Goal: Information Seeking & Learning: Learn about a topic

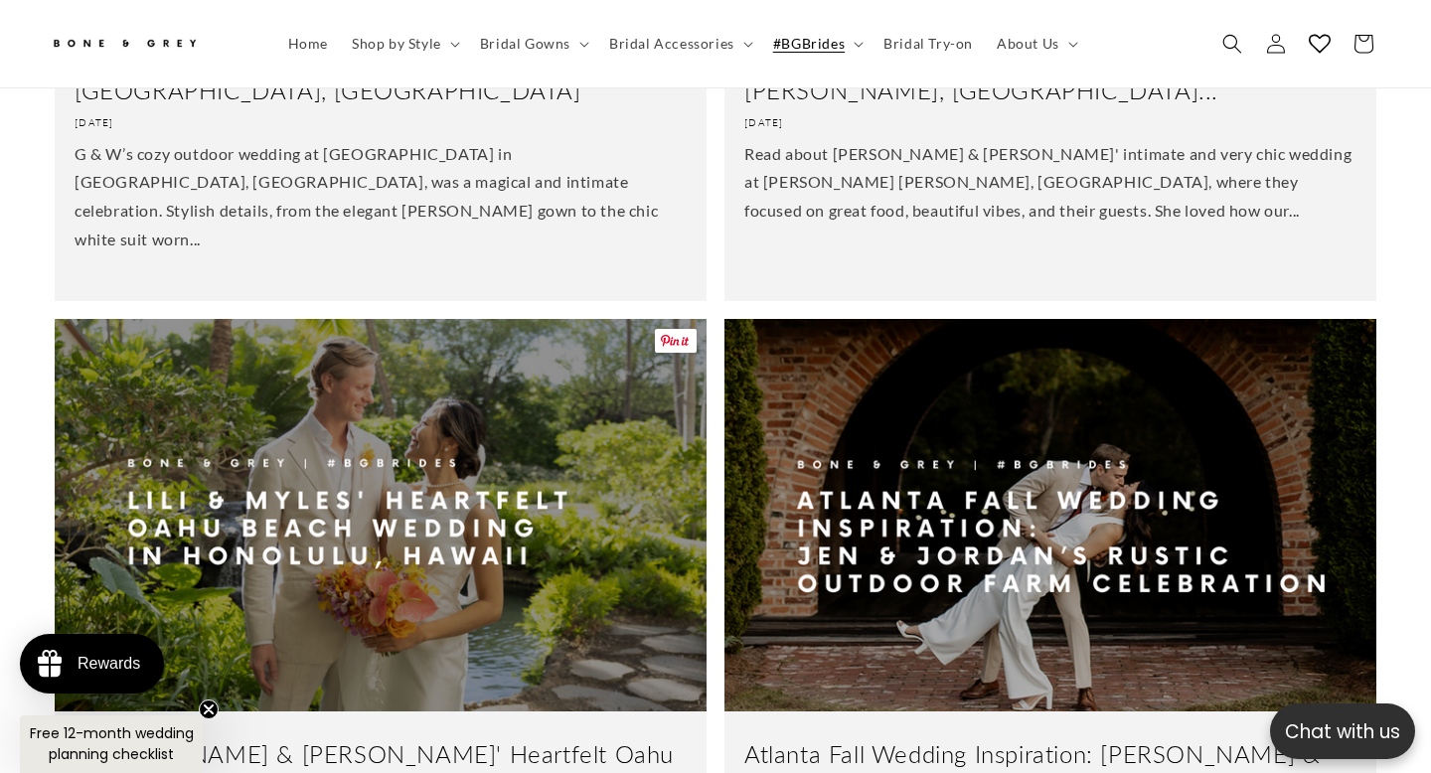
scroll to position [0, 483]
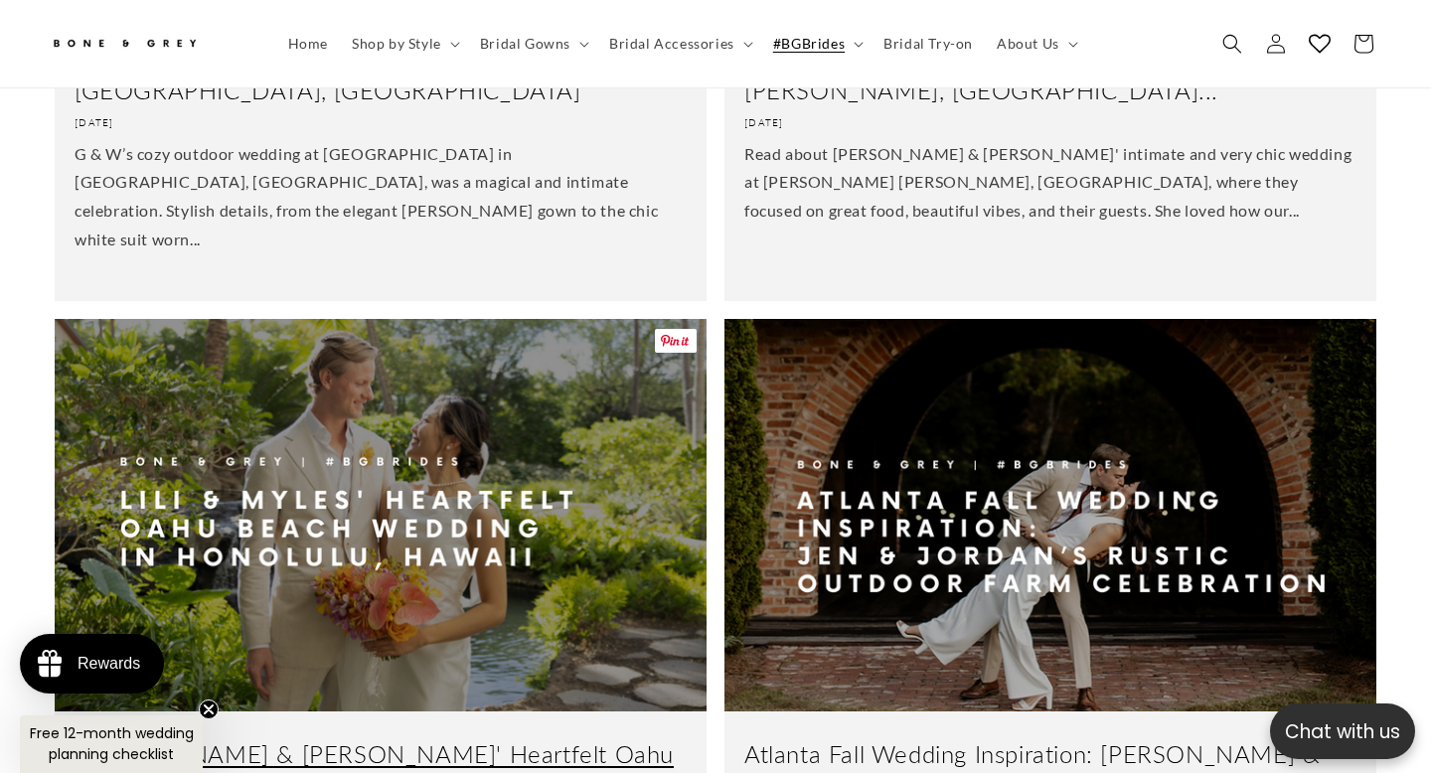
click at [277, 739] on link "[PERSON_NAME] & [PERSON_NAME]' Heartfelt Oahu Beach Wedding in H..." at bounding box center [381, 770] width 612 height 62
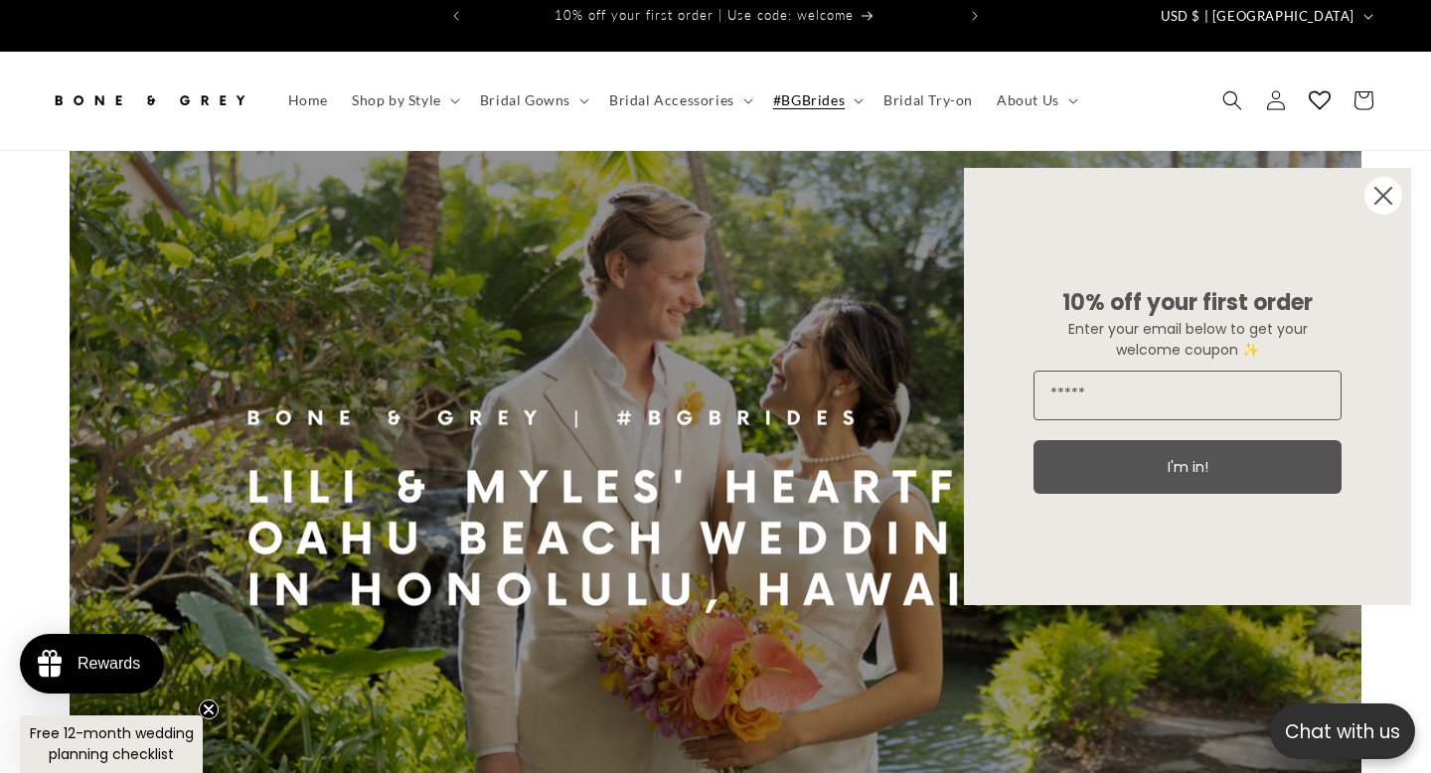
scroll to position [24, 0]
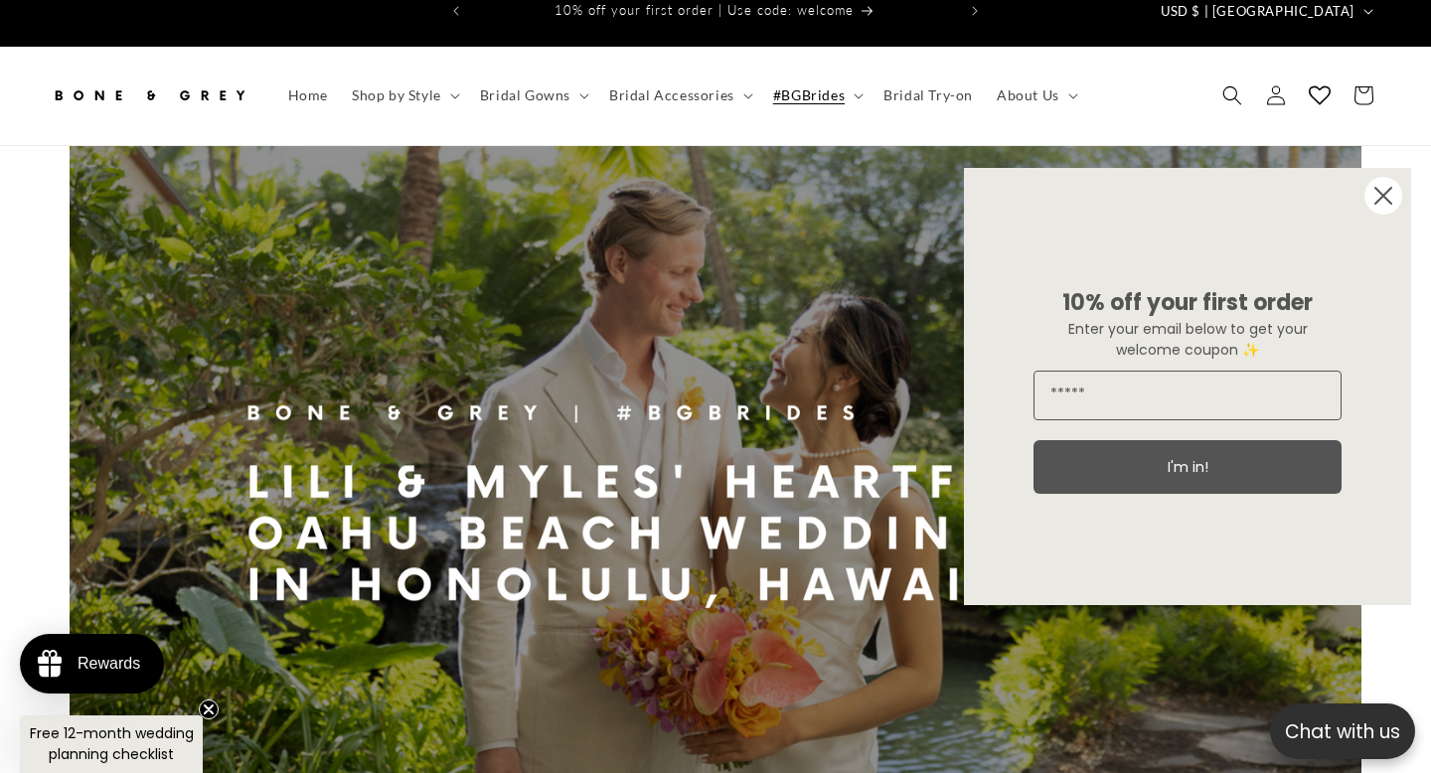
click at [1394, 189] on circle "Close dialog" at bounding box center [1384, 196] width 38 height 38
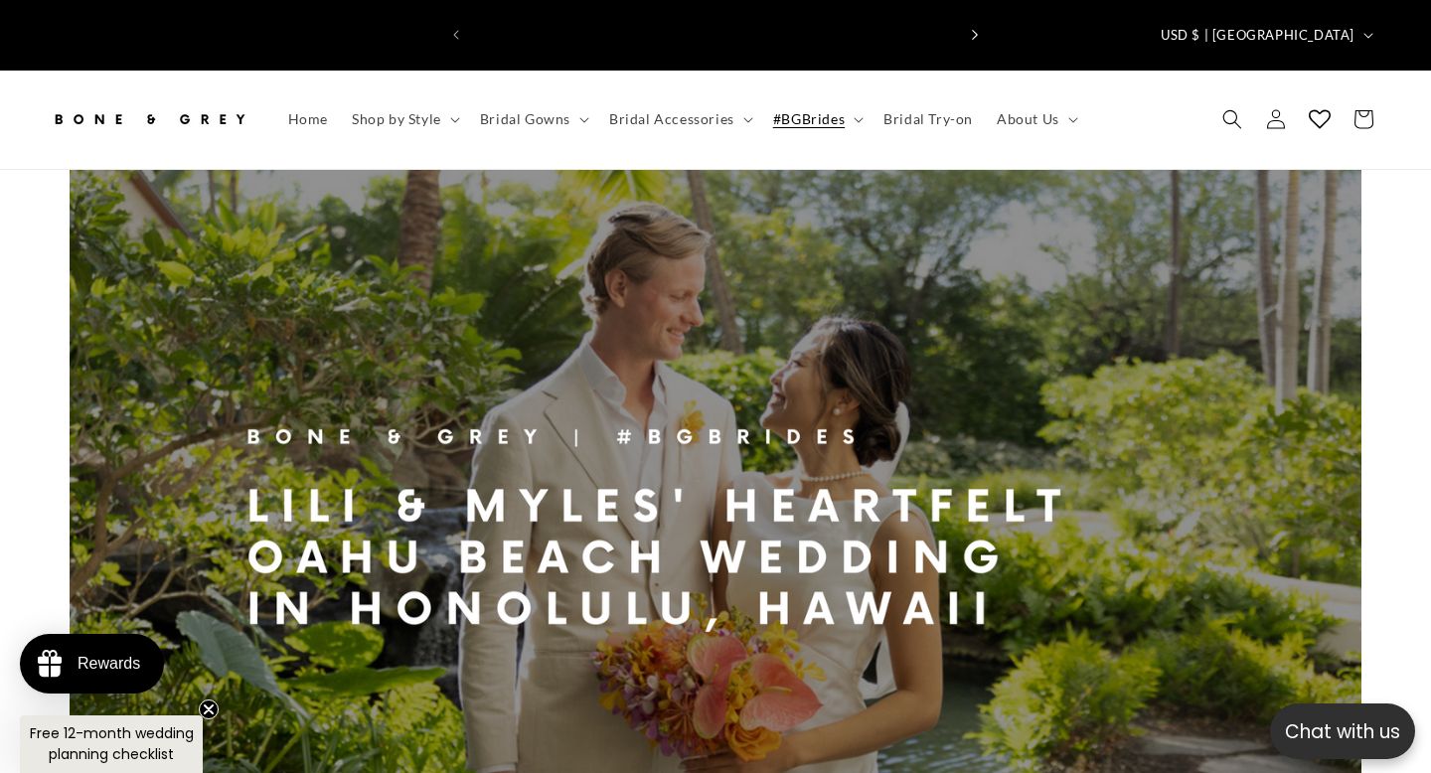
scroll to position [0, 0]
click at [1120, 82] on header "Home Shop by Style Shop by Style Vows in Motion By Style" at bounding box center [715, 120] width 1431 height 98
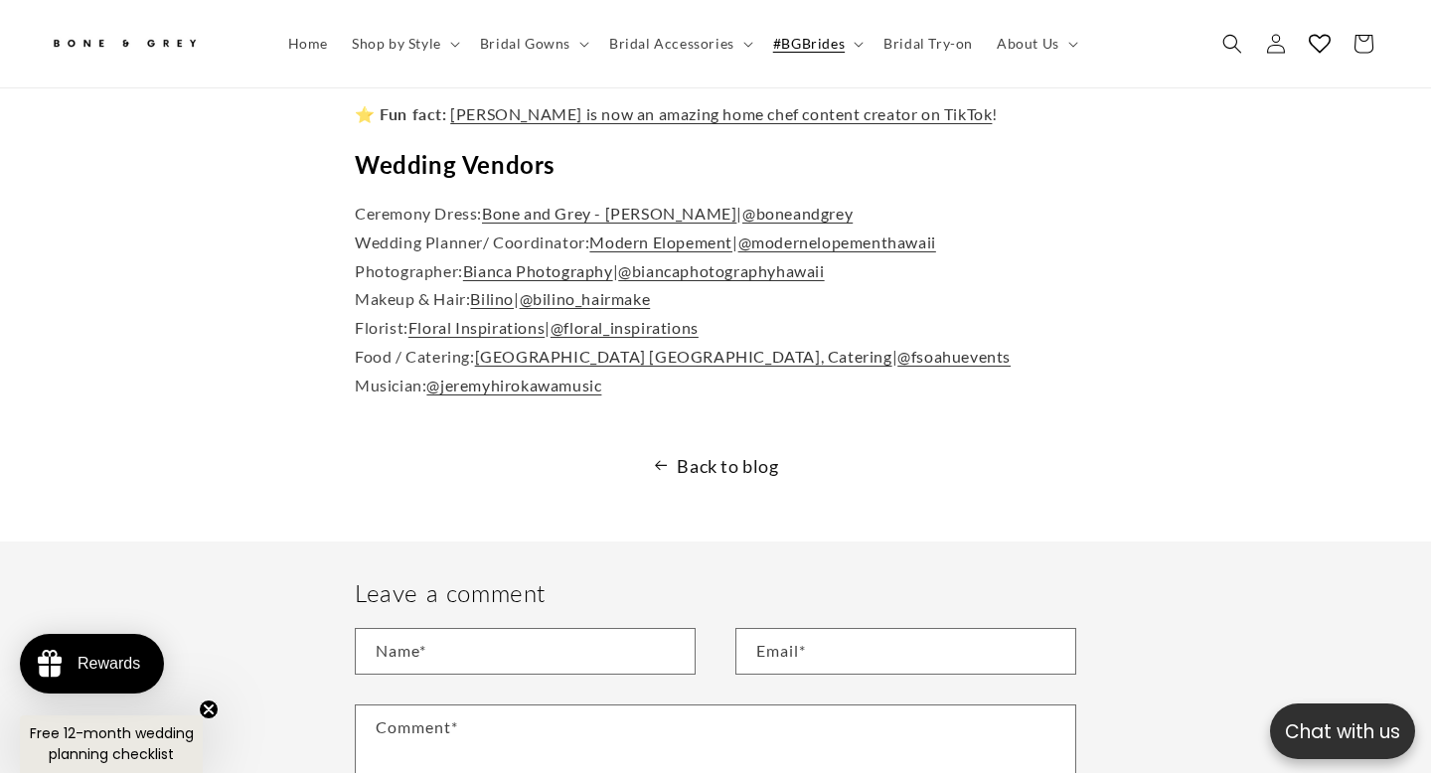
scroll to position [7423, 0]
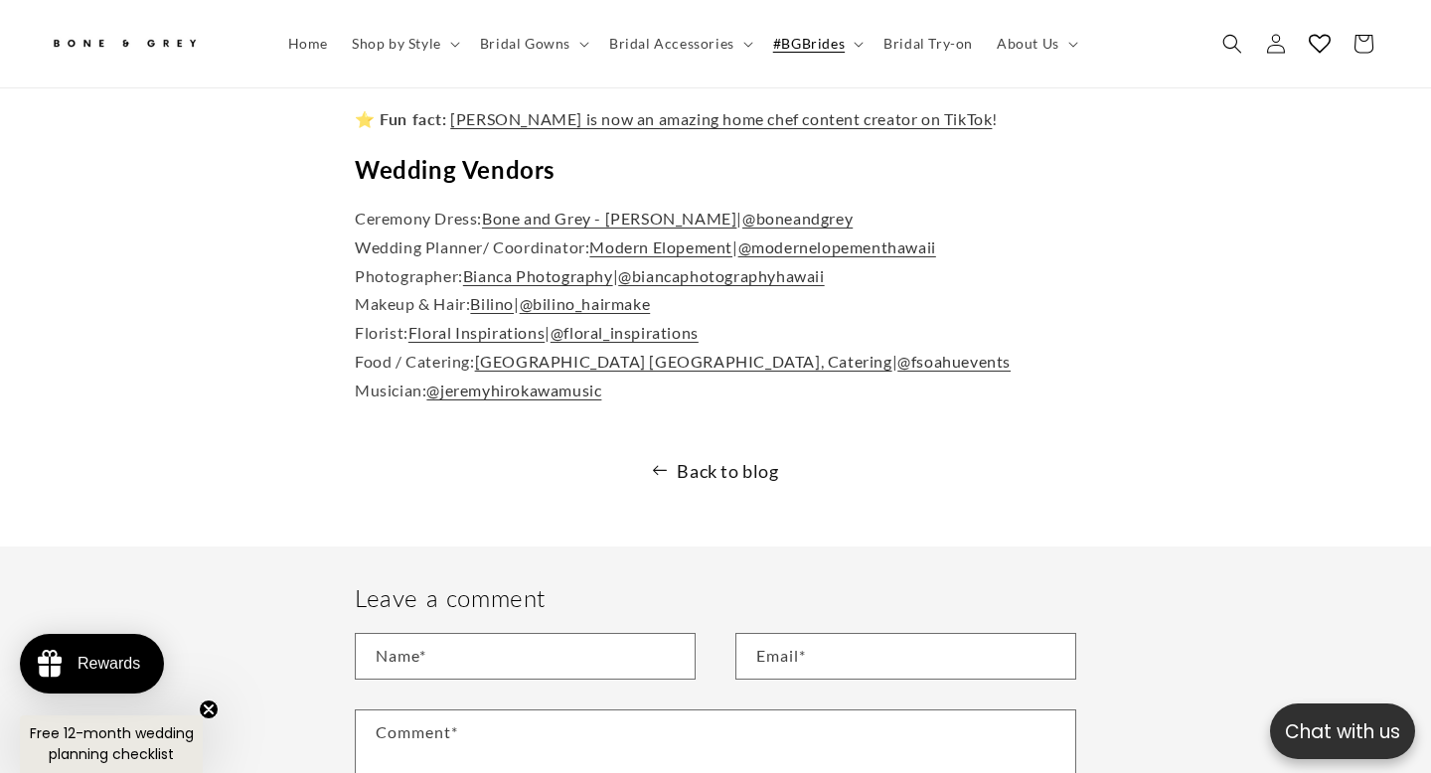
click at [716, 455] on link "Back to blog" at bounding box center [715, 471] width 1431 height 32
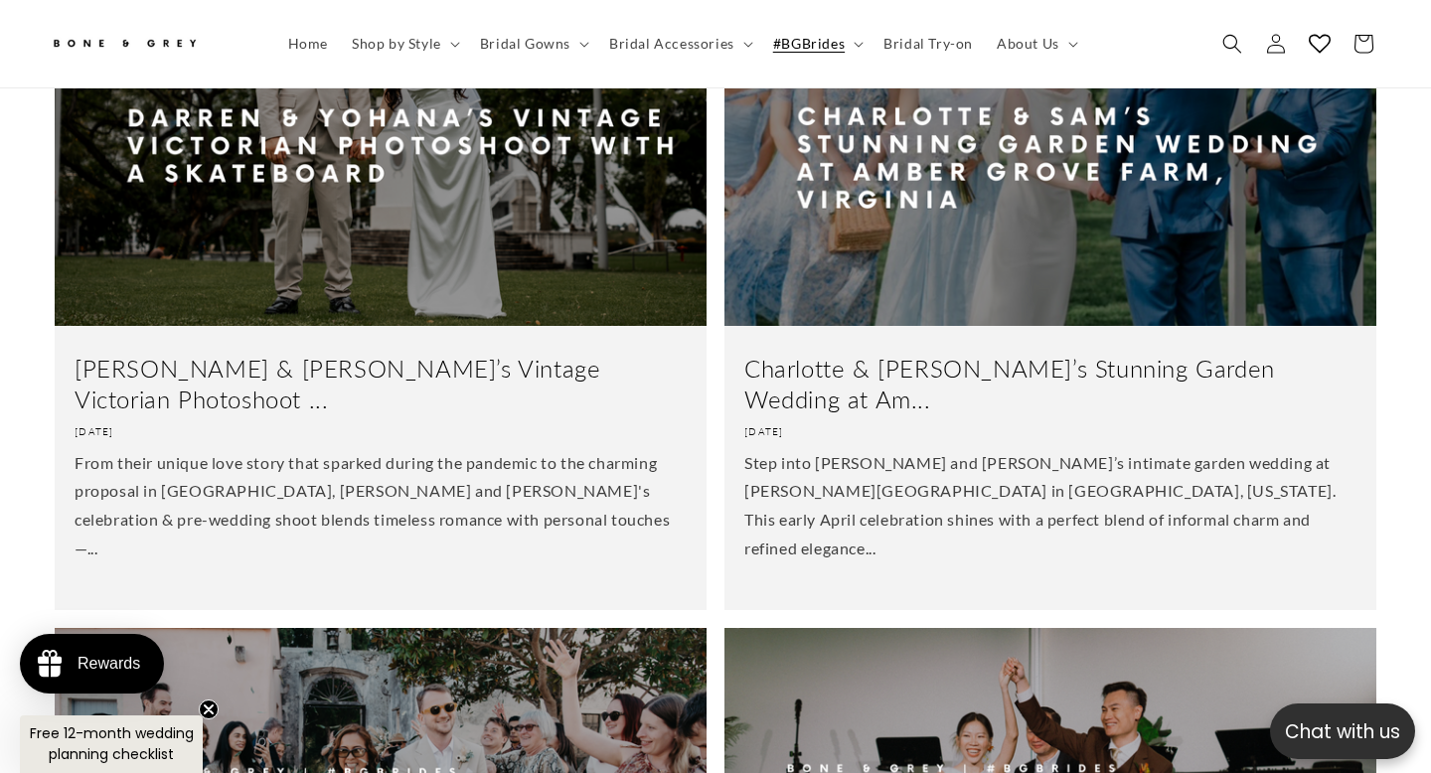
scroll to position [0, 483]
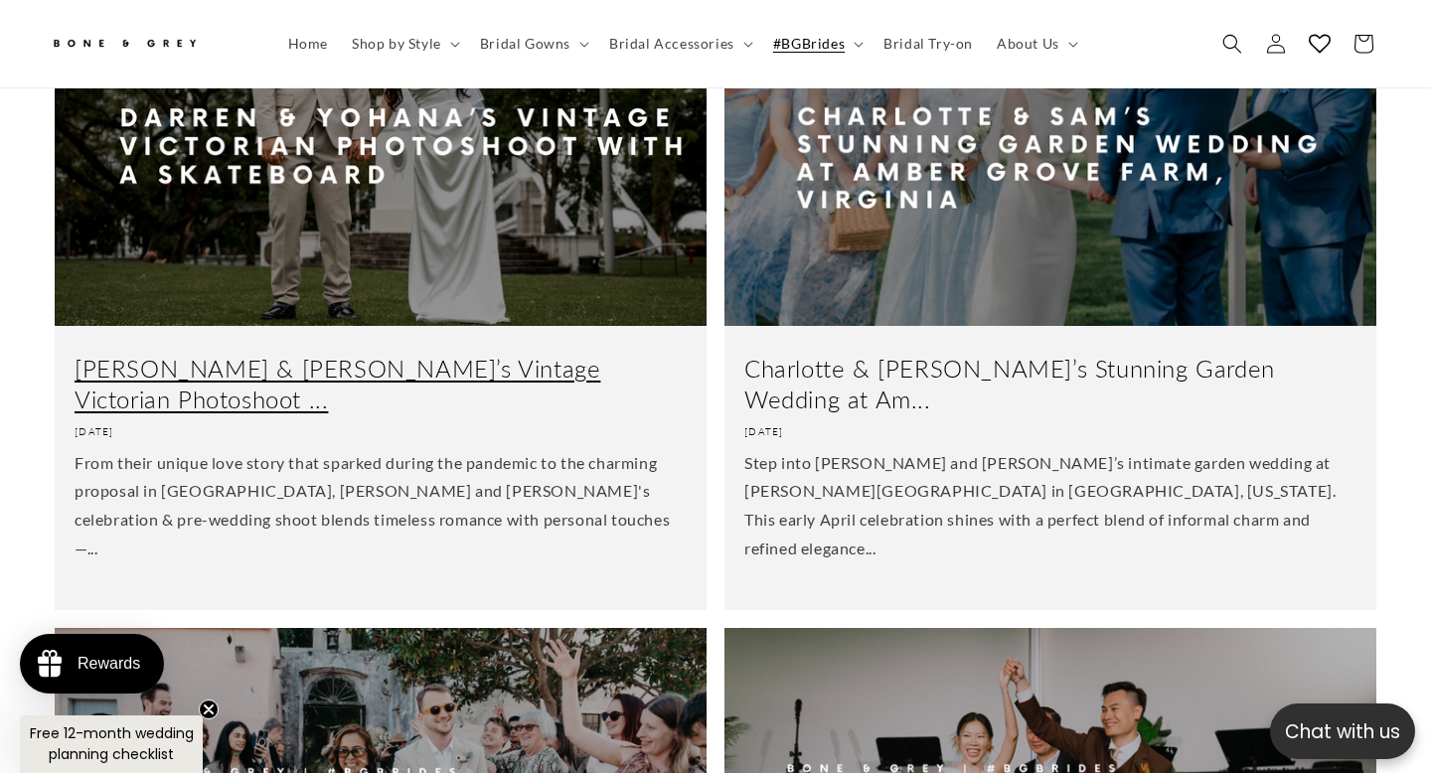
click at [531, 354] on link "[PERSON_NAME] & [PERSON_NAME]’s Vintage Victorian Photoshoot ..." at bounding box center [381, 385] width 612 height 62
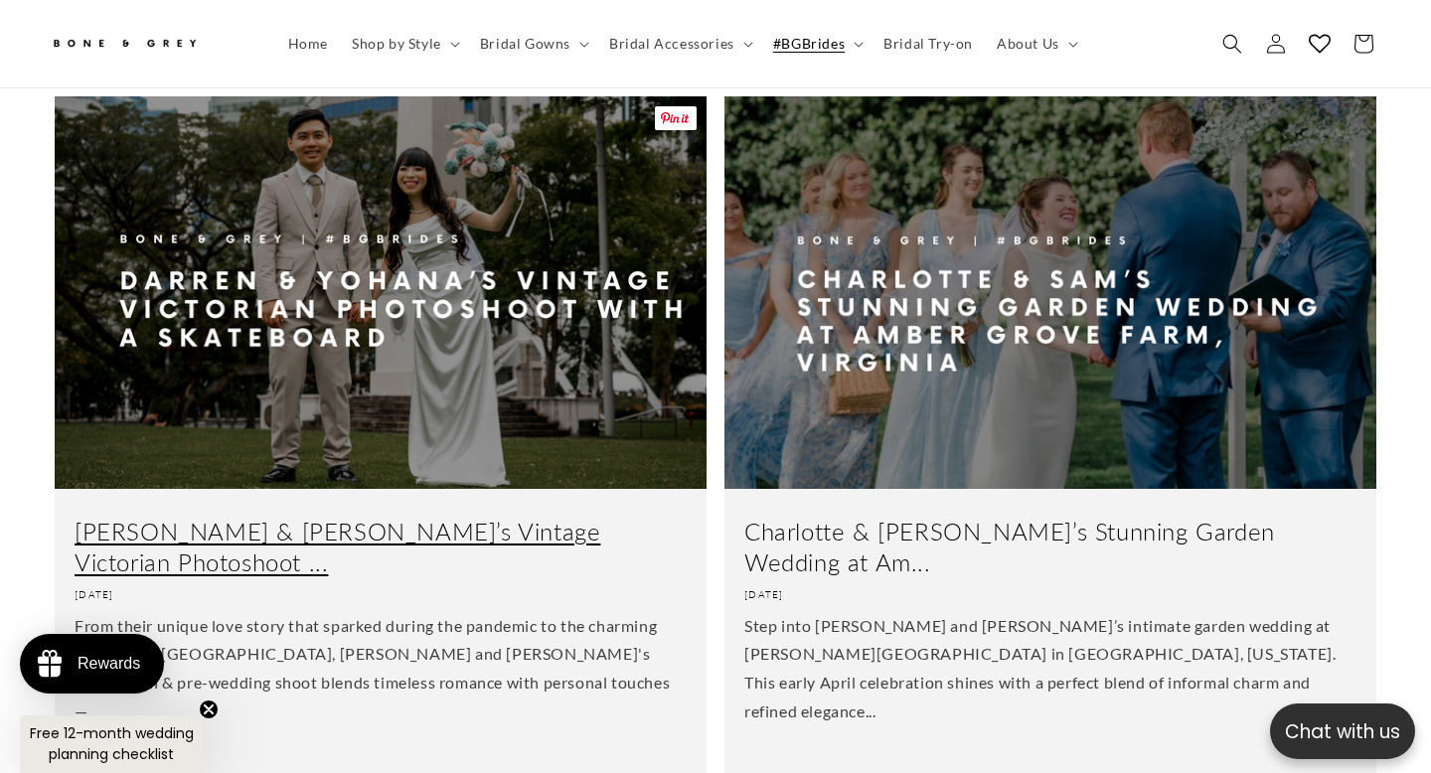
scroll to position [795, 0]
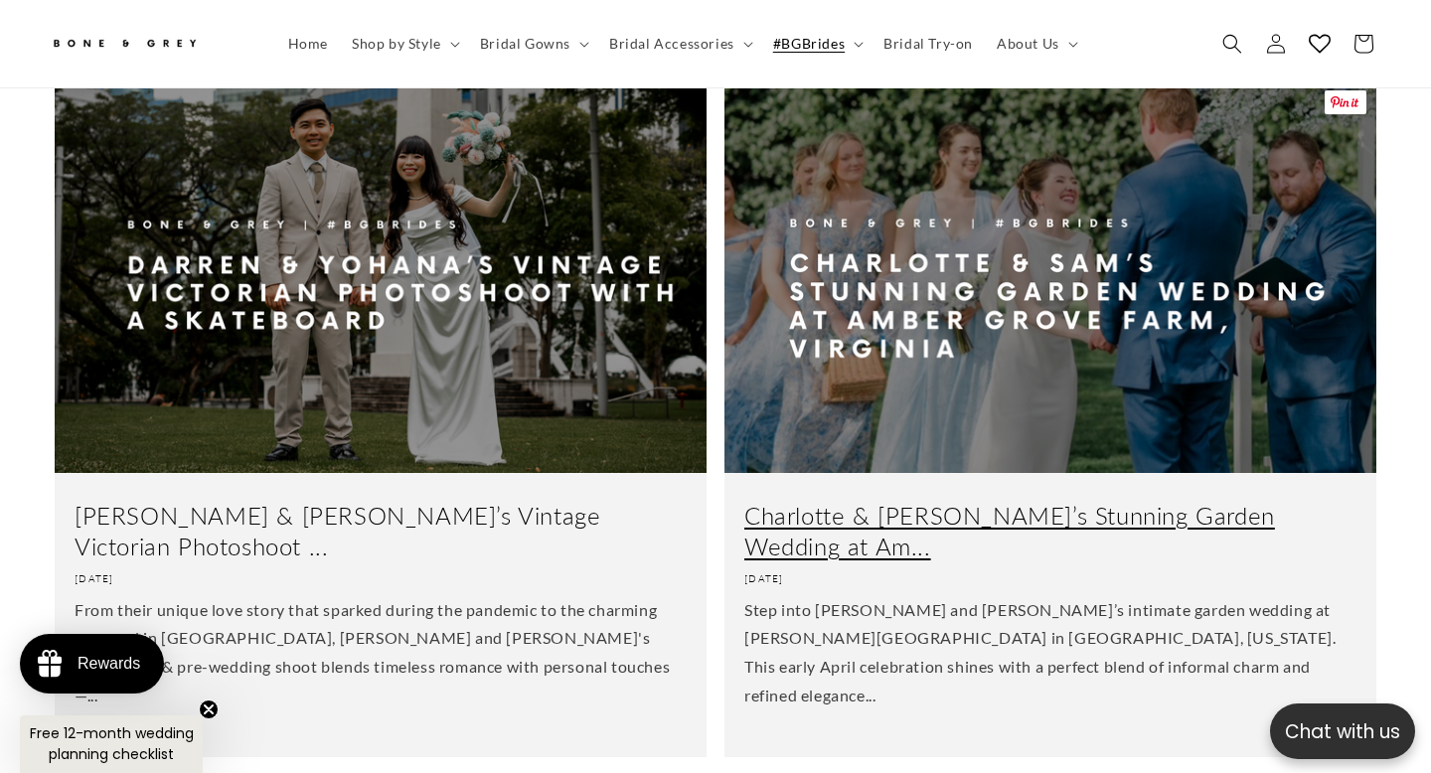
click at [917, 501] on link "Charlotte & Sam’s Stunning Garden Wedding at Am..." at bounding box center [1051, 532] width 612 height 62
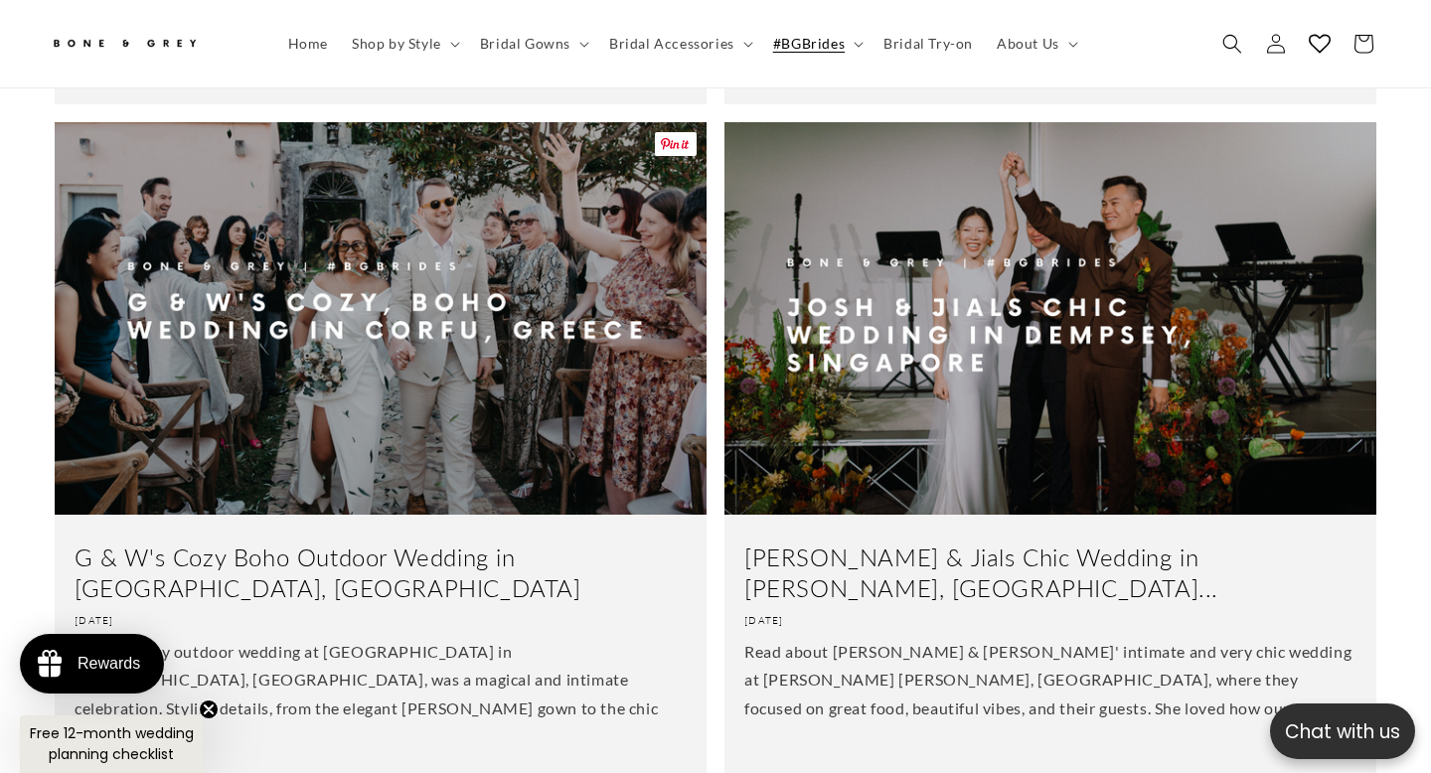
scroll to position [0, 966]
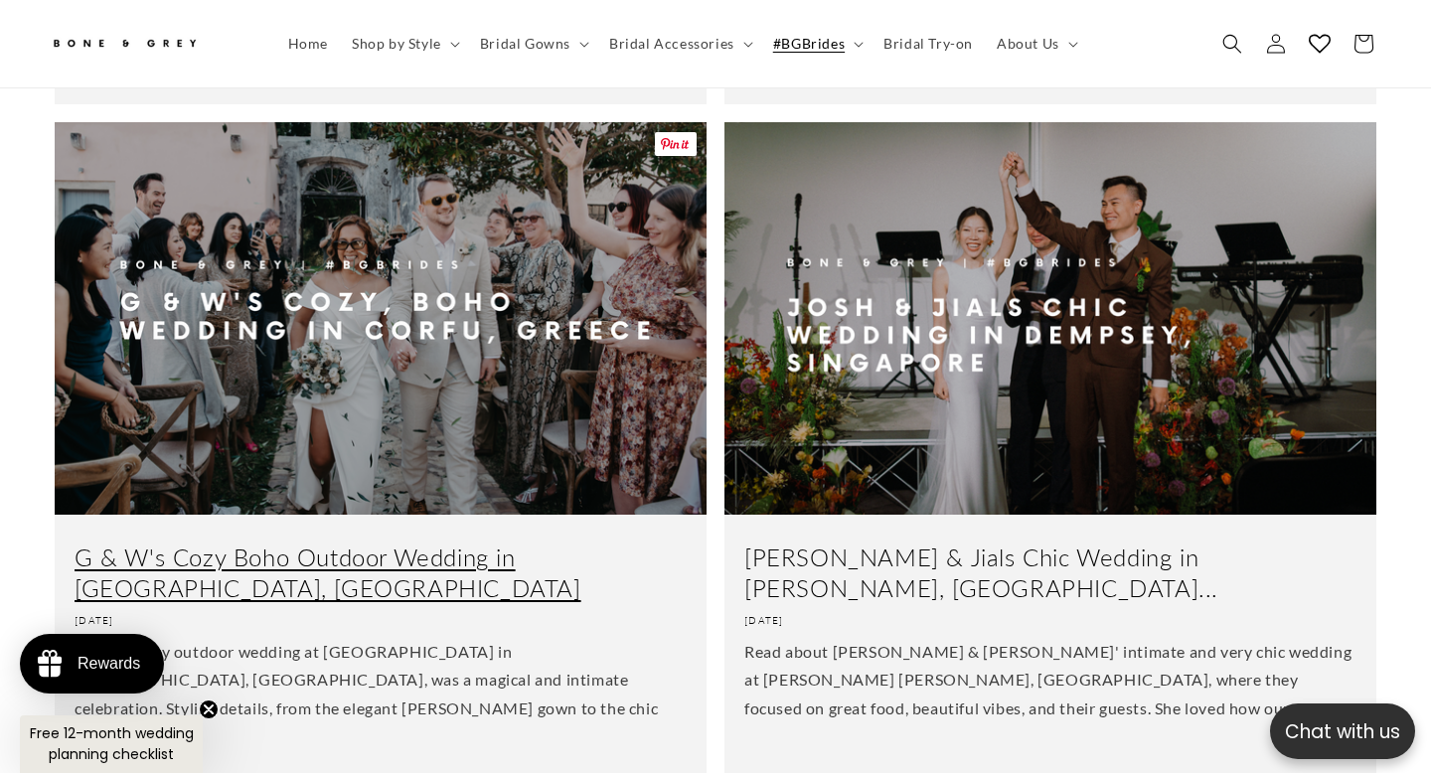
click at [250, 542] on link "G & W's Cozy Boho Outdoor Wedding in Corfu, Greece" at bounding box center [381, 573] width 612 height 62
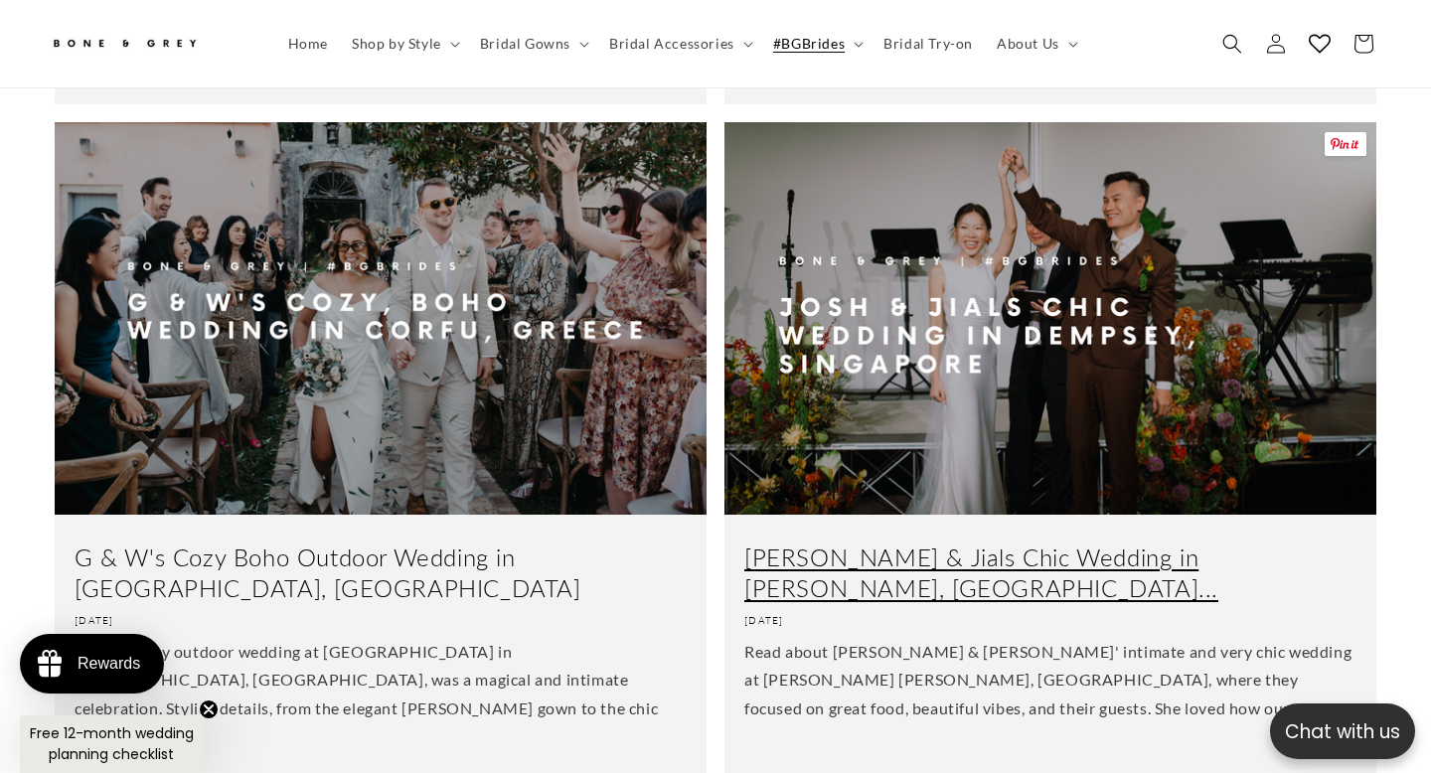
click at [924, 542] on link "Josh & Jials Chic Wedding in Dempsey, Singapore..." at bounding box center [1051, 573] width 612 height 62
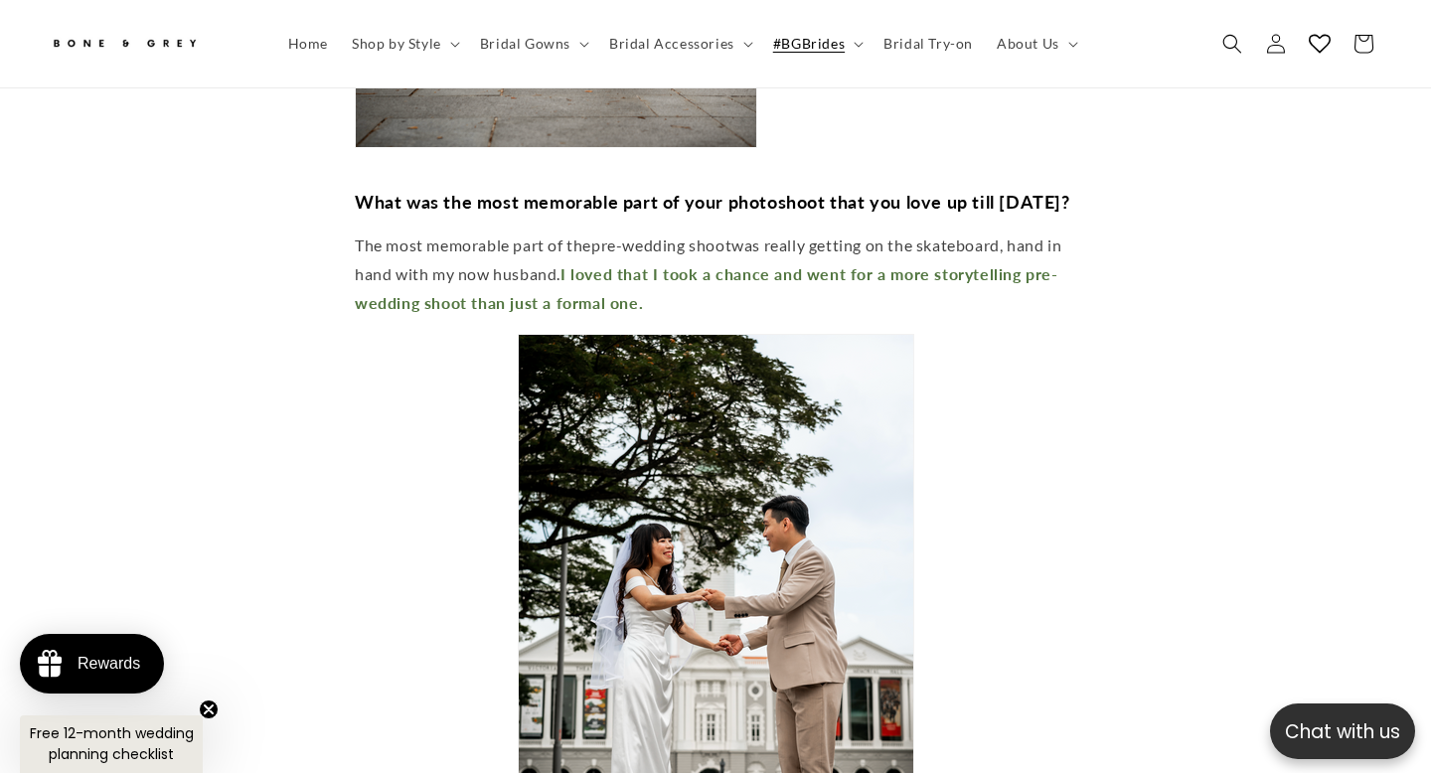
scroll to position [8557, 0]
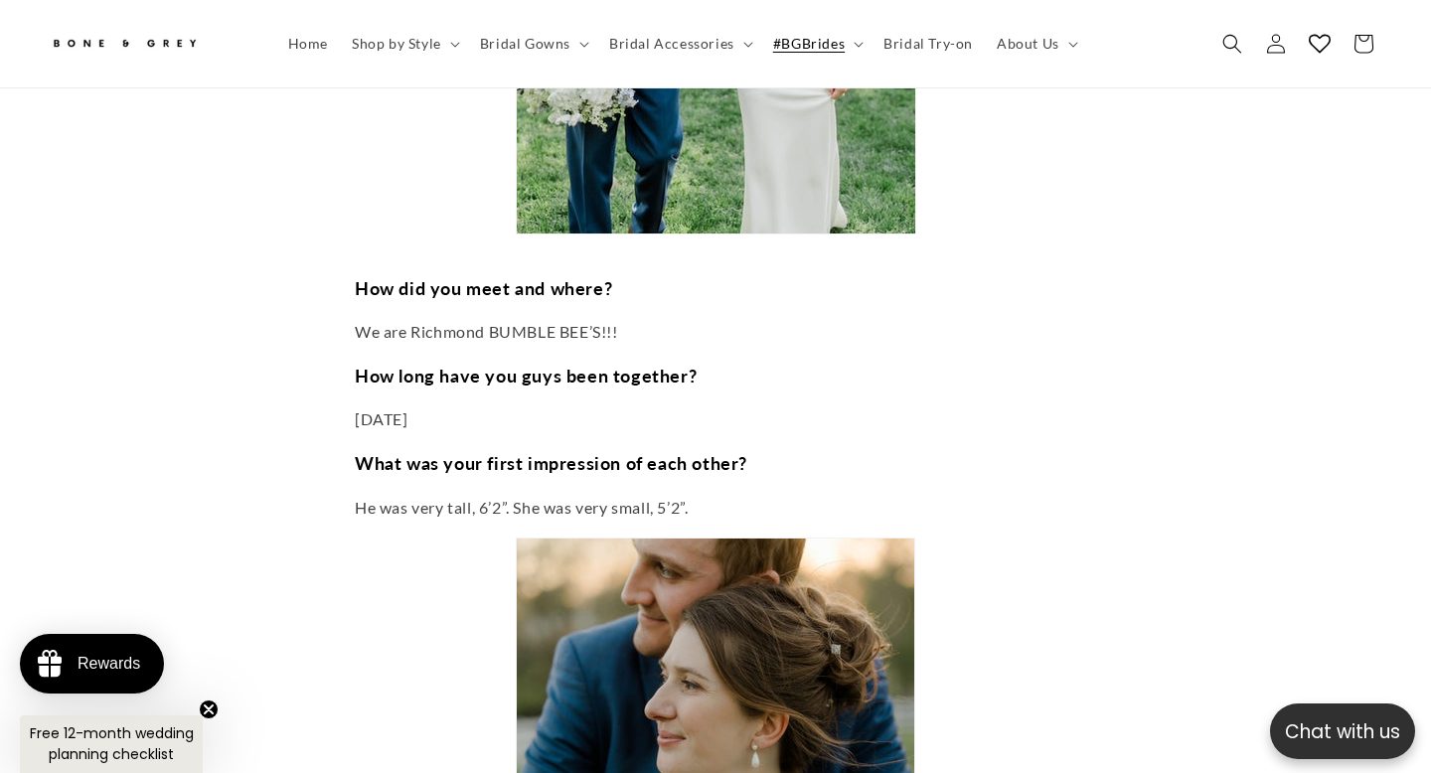
scroll to position [1816, 0]
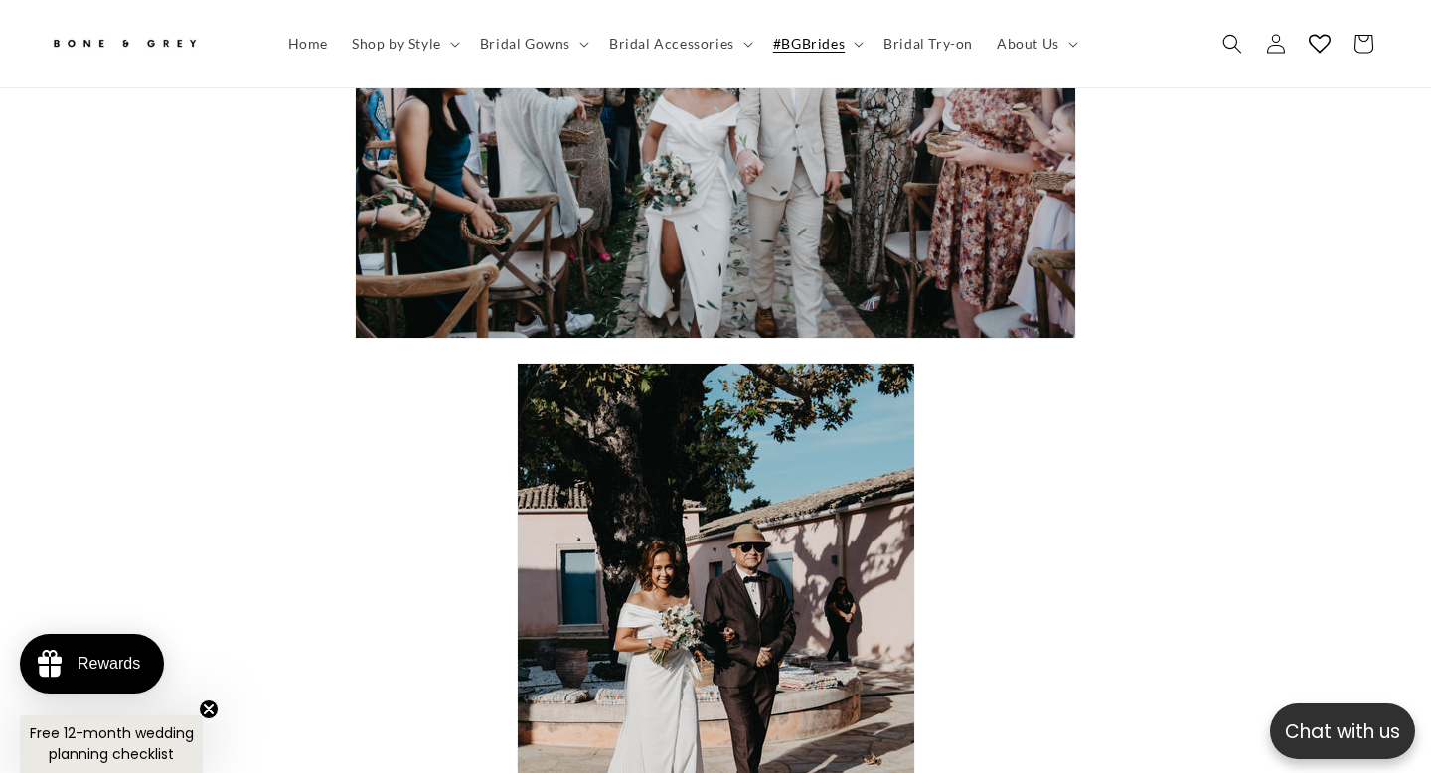
scroll to position [9717, 0]
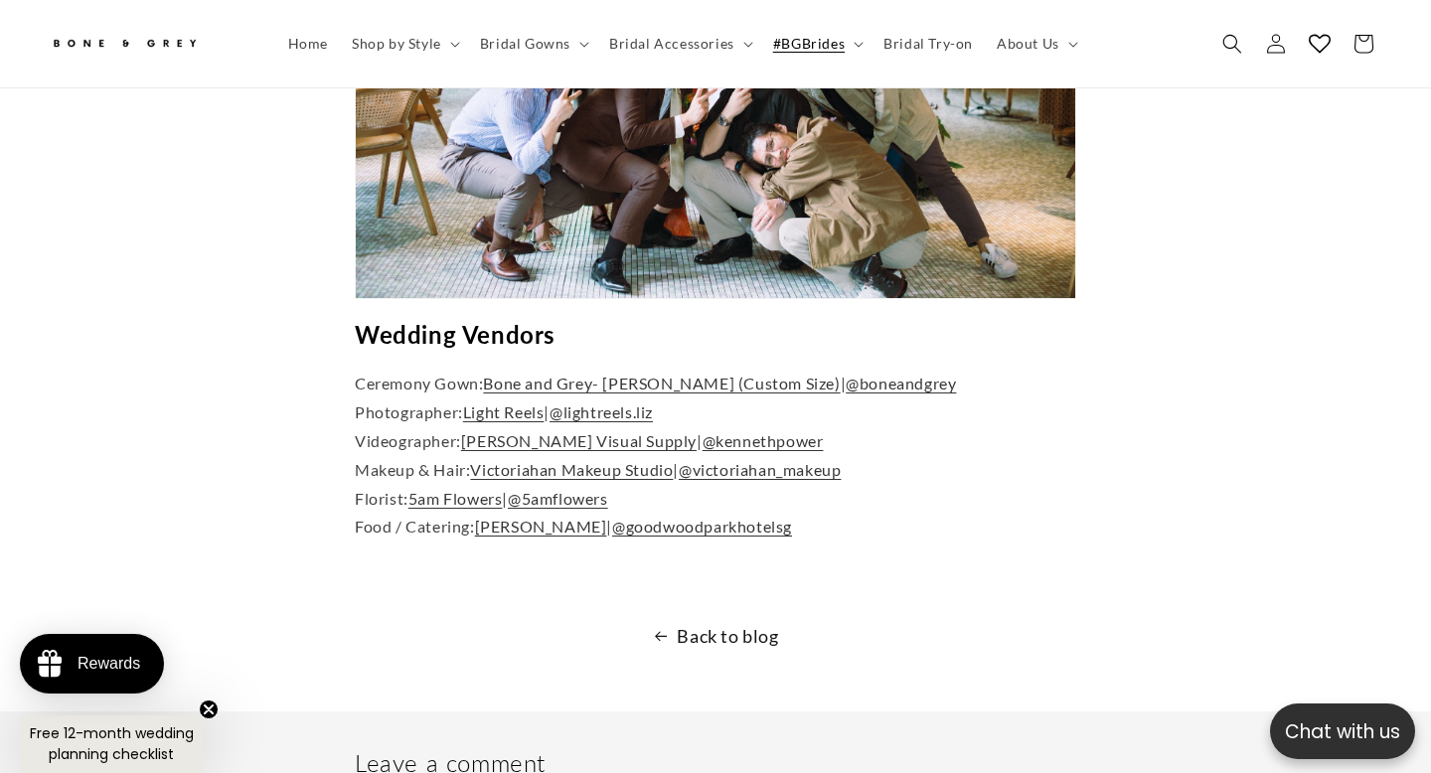
scroll to position [11279, 0]
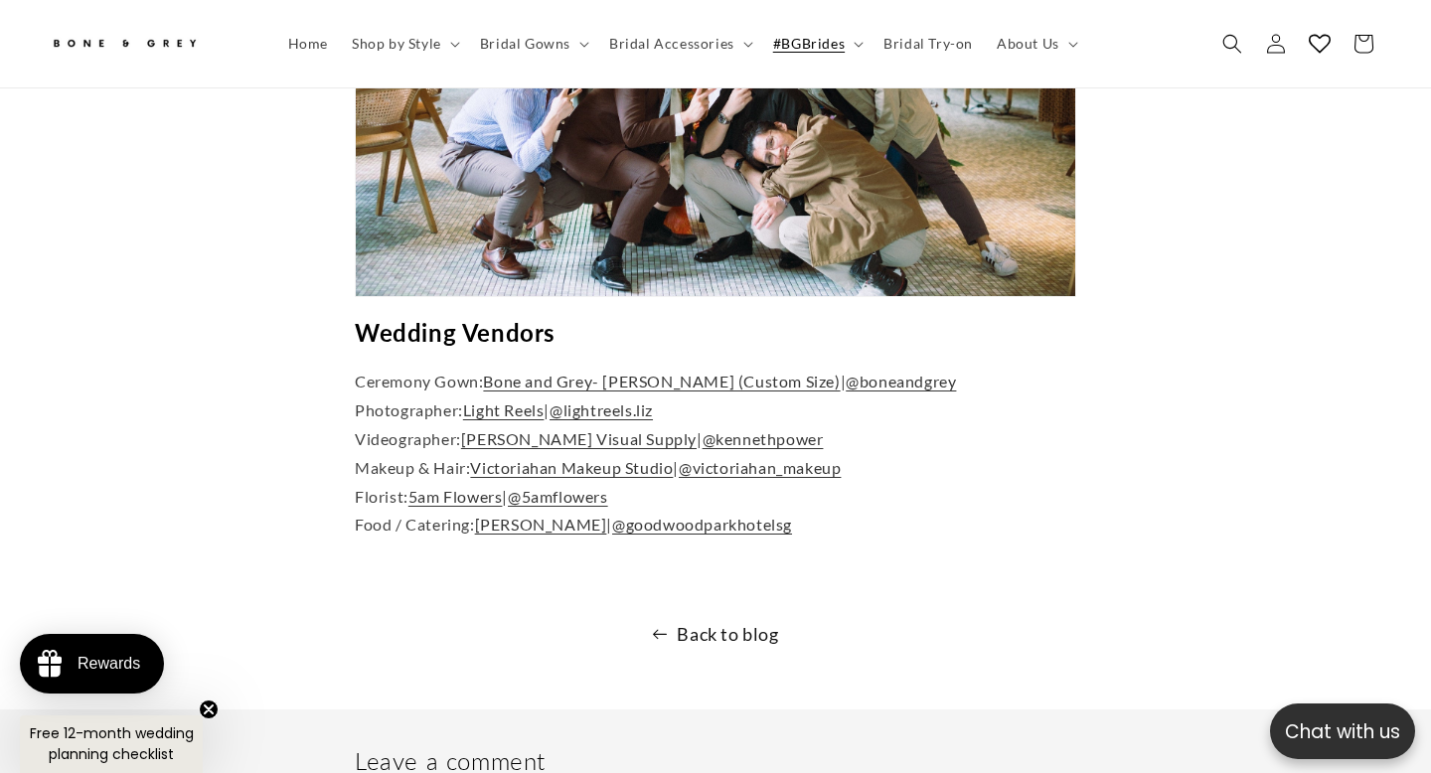
click at [747, 618] on link "Back to blog" at bounding box center [715, 634] width 1431 height 32
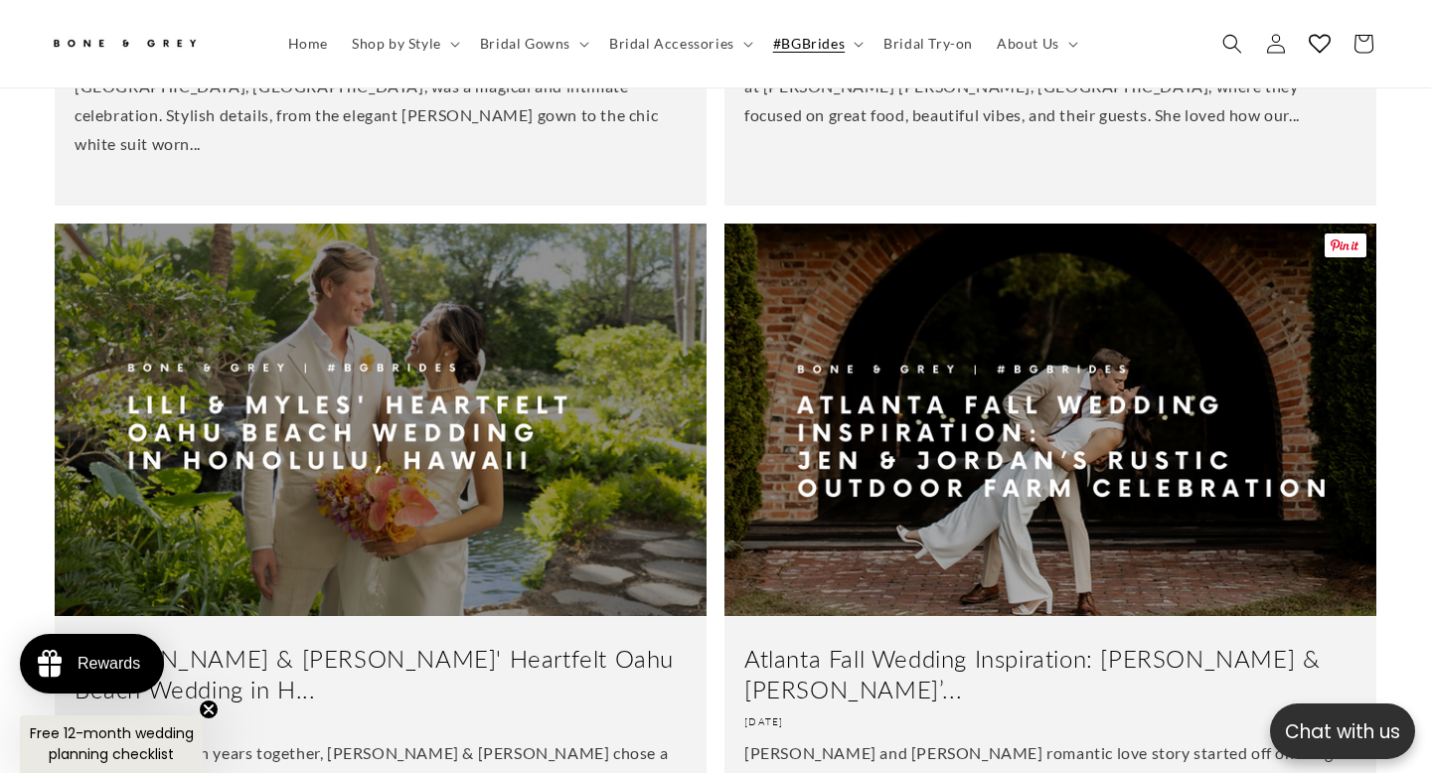
scroll to position [2059, 0]
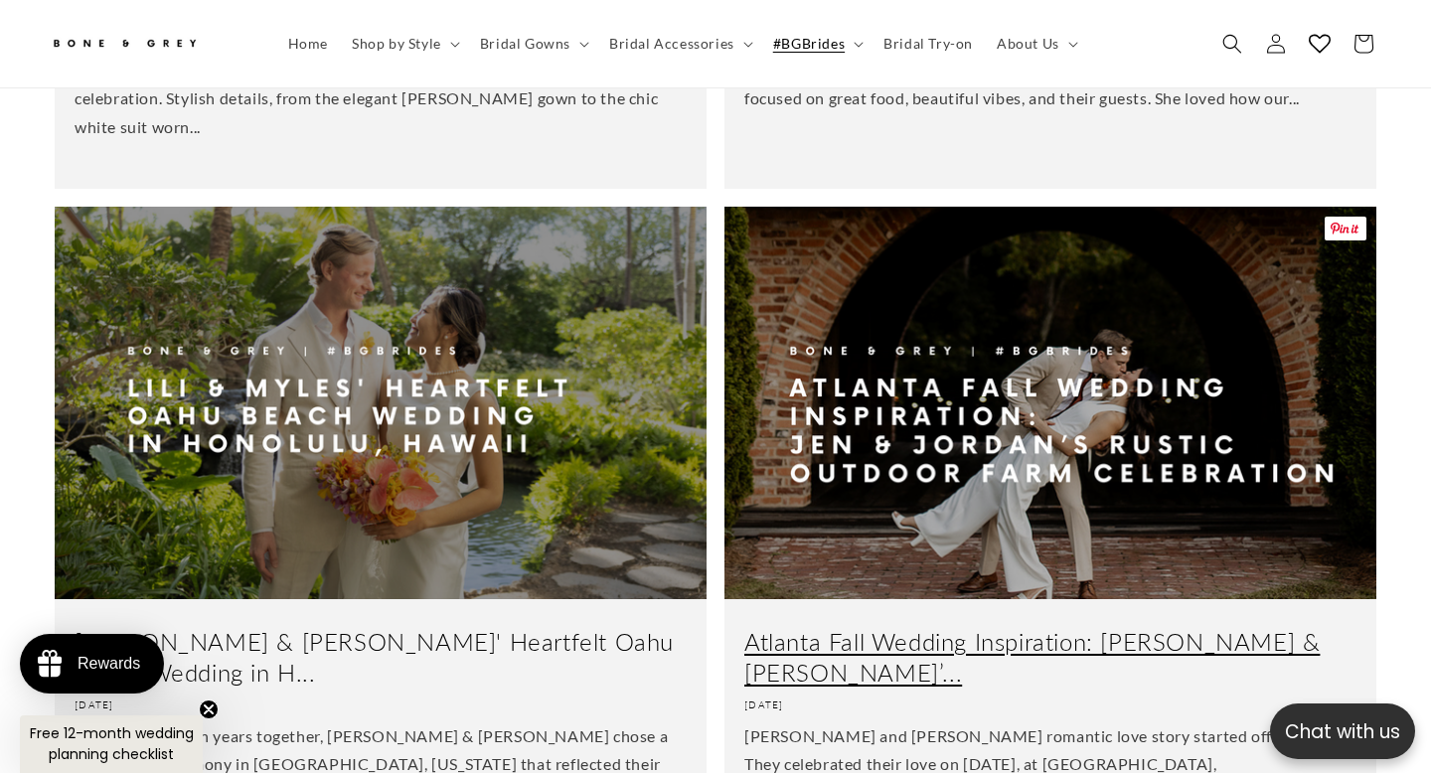
click at [976, 626] on link "Atlanta Fall Wedding Inspiration: [PERSON_NAME] & [PERSON_NAME]’..." at bounding box center [1051, 657] width 612 height 62
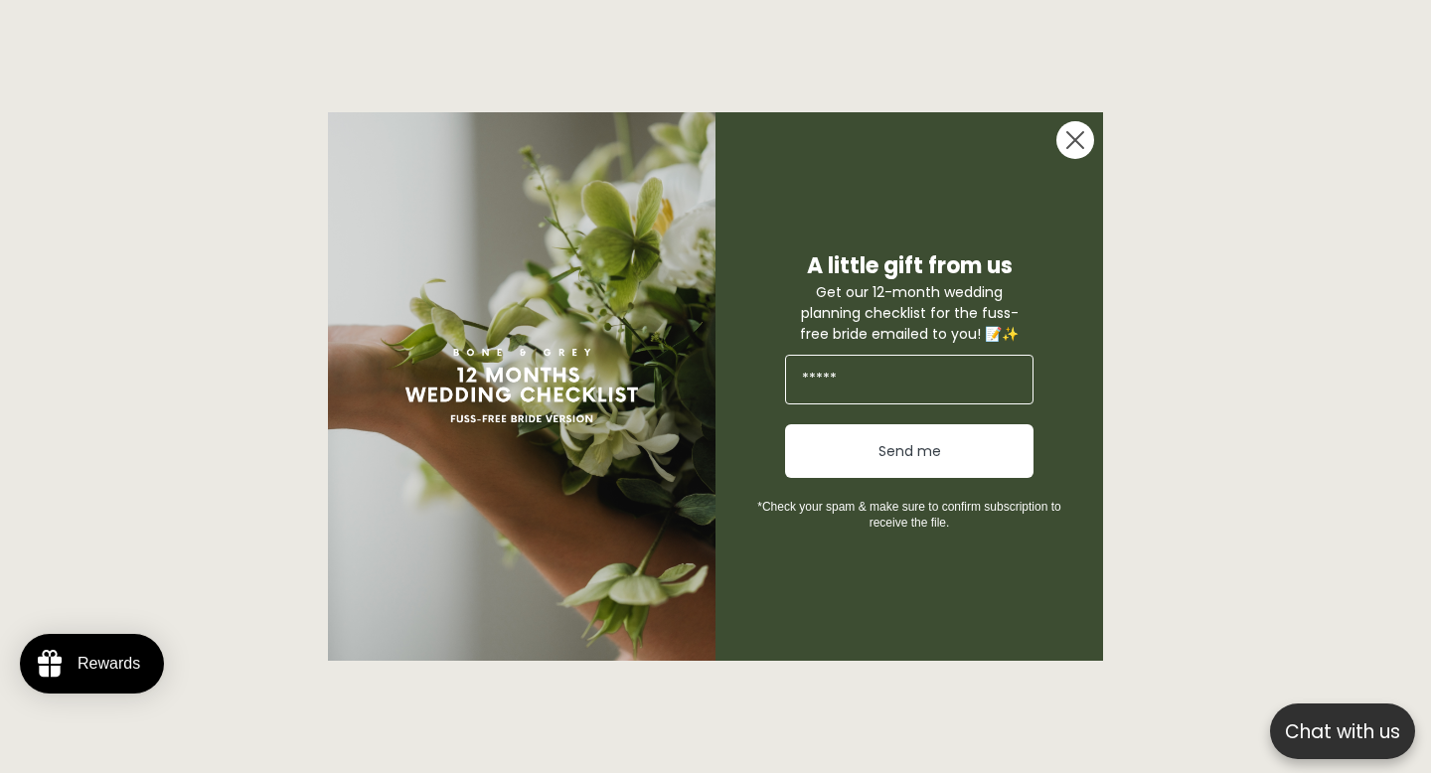
click at [1078, 143] on icon "Close dialog" at bounding box center [1076, 140] width 16 height 16
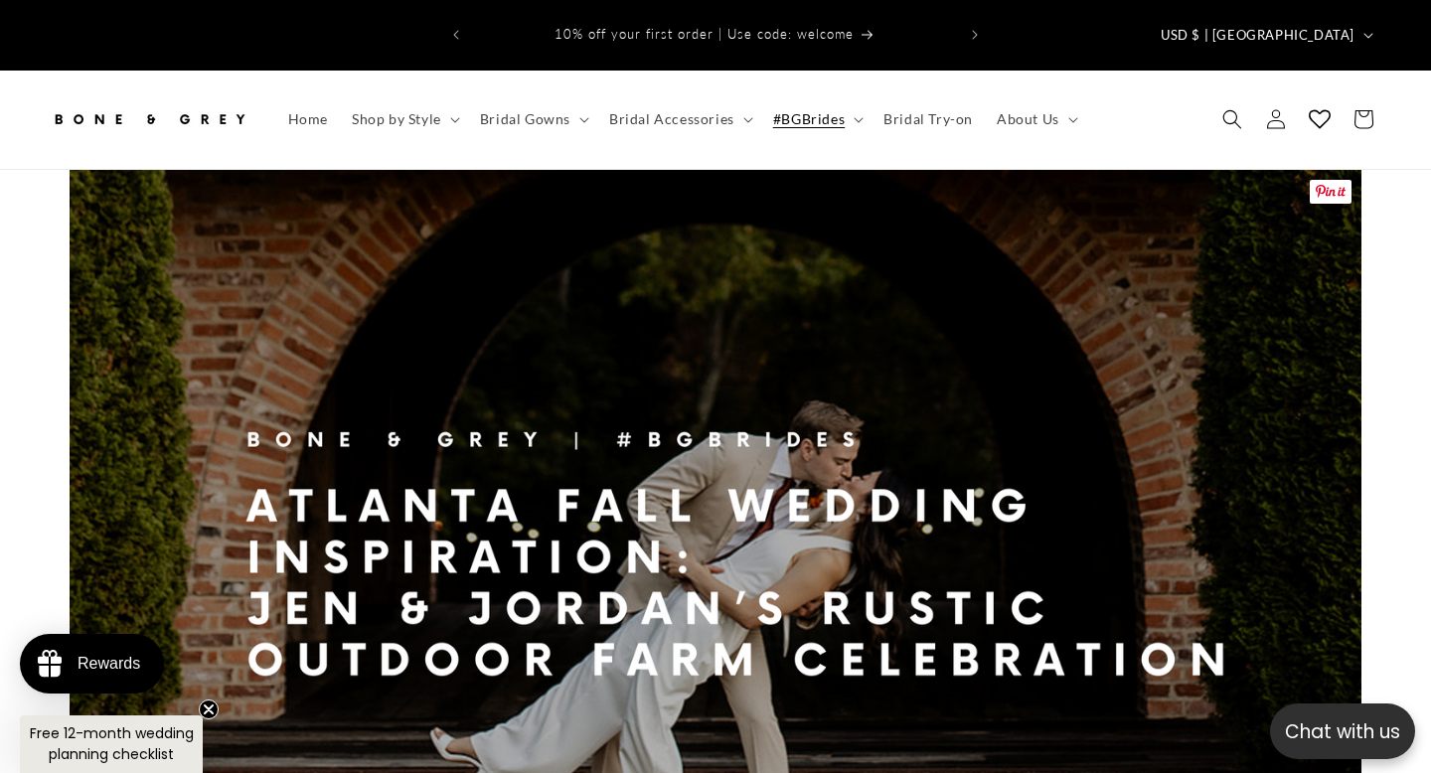
click at [661, 579] on img at bounding box center [716, 533] width 1292 height 727
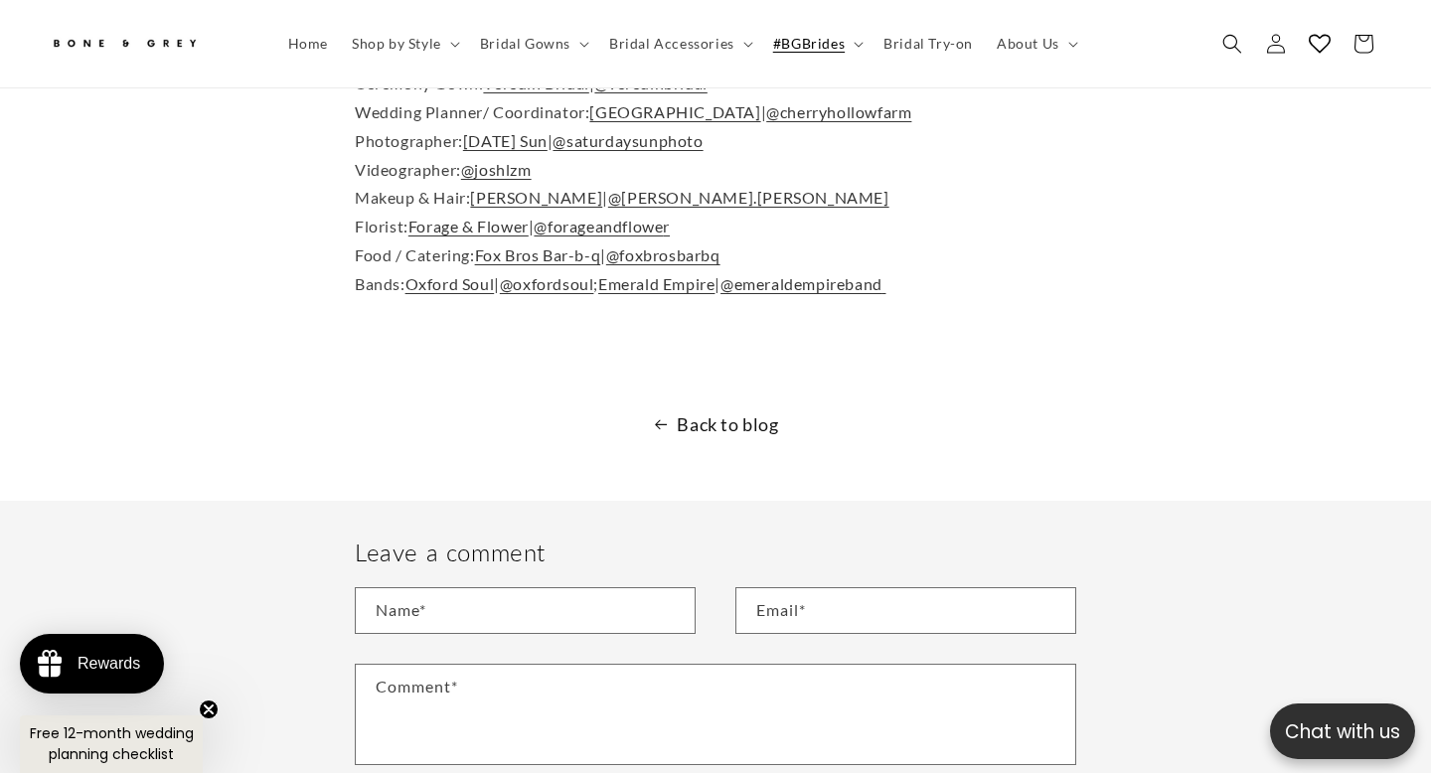
scroll to position [9444, 0]
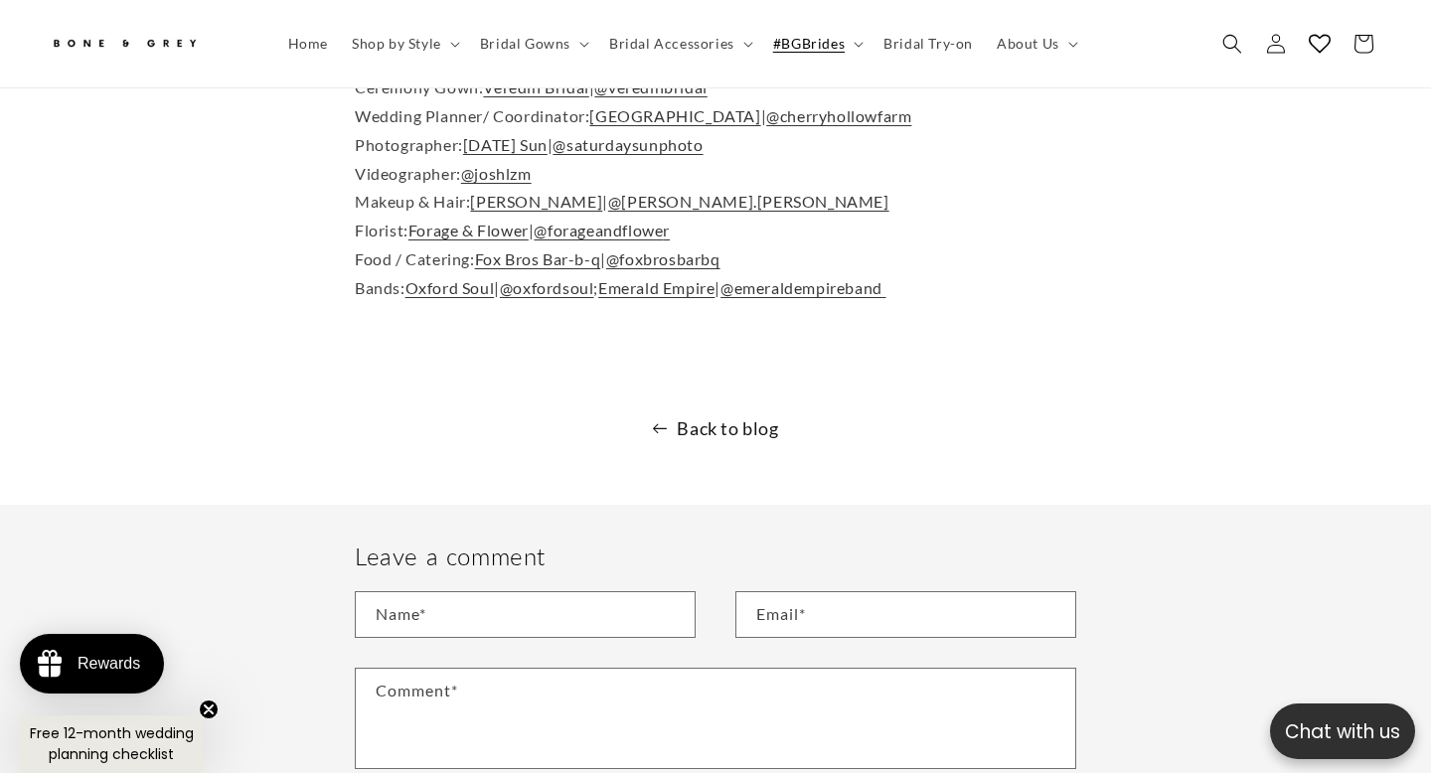
click at [716, 413] on link "Back to blog" at bounding box center [715, 429] width 1431 height 32
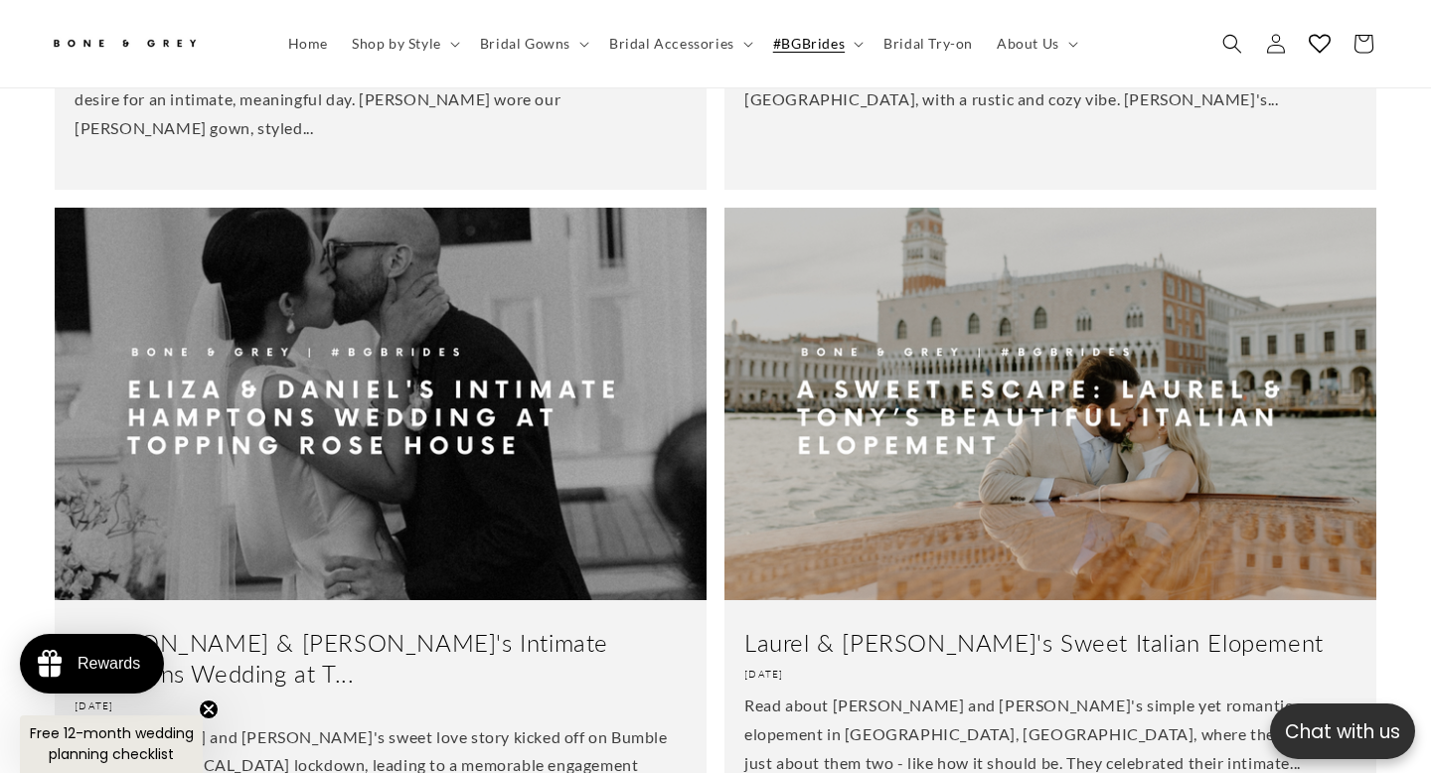
scroll to position [2811, 0]
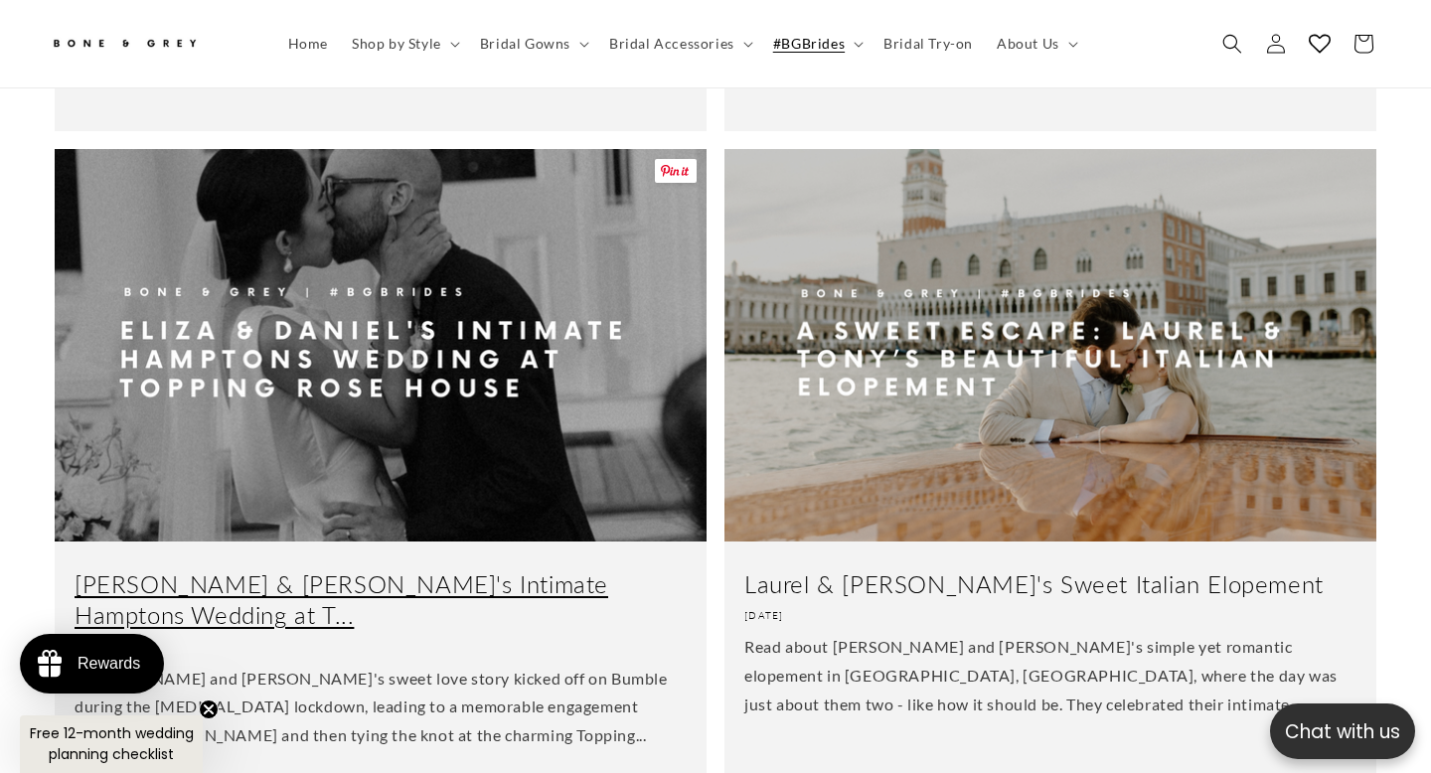
click at [502, 569] on link "[PERSON_NAME] & [PERSON_NAME]'s Intimate Hamptons Wedding at T..." at bounding box center [381, 600] width 612 height 62
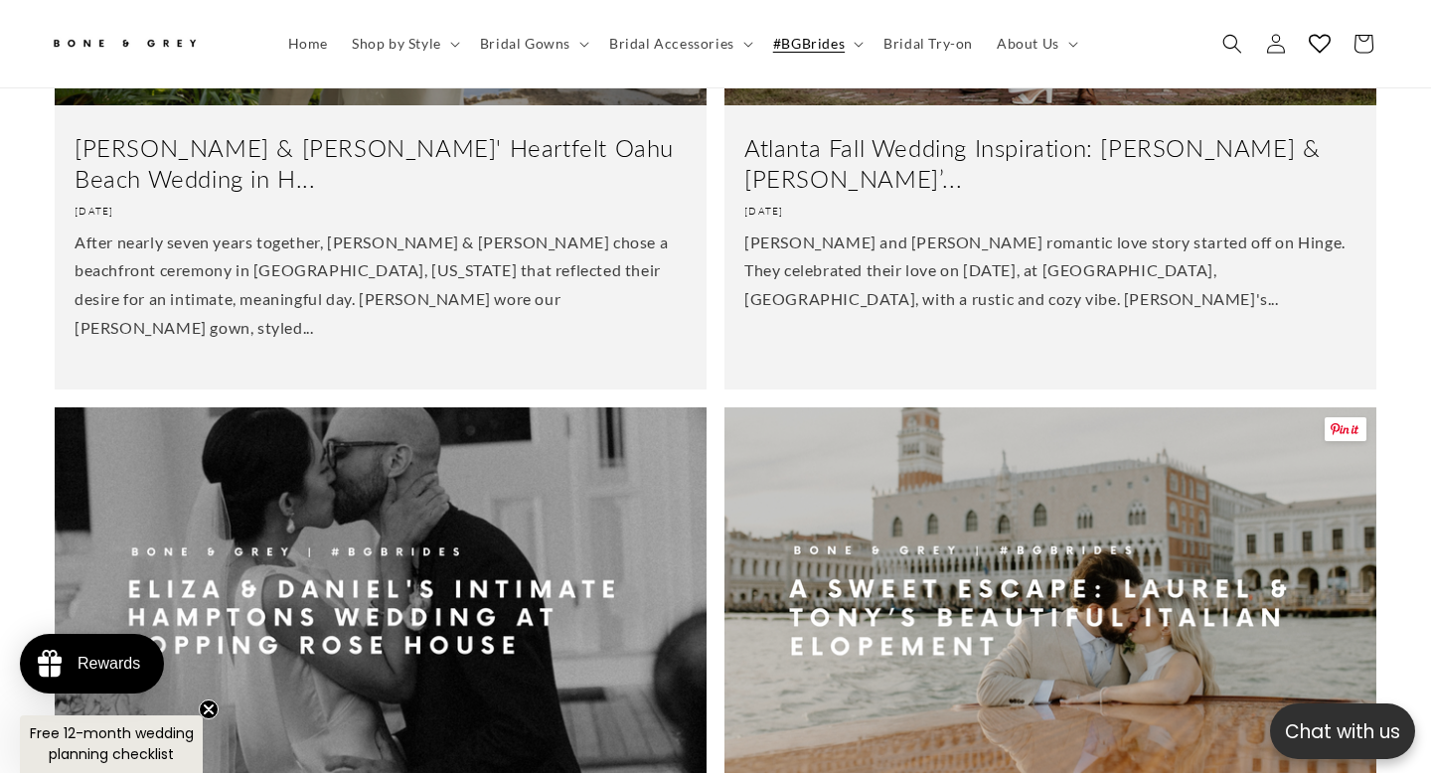
scroll to position [0, 966]
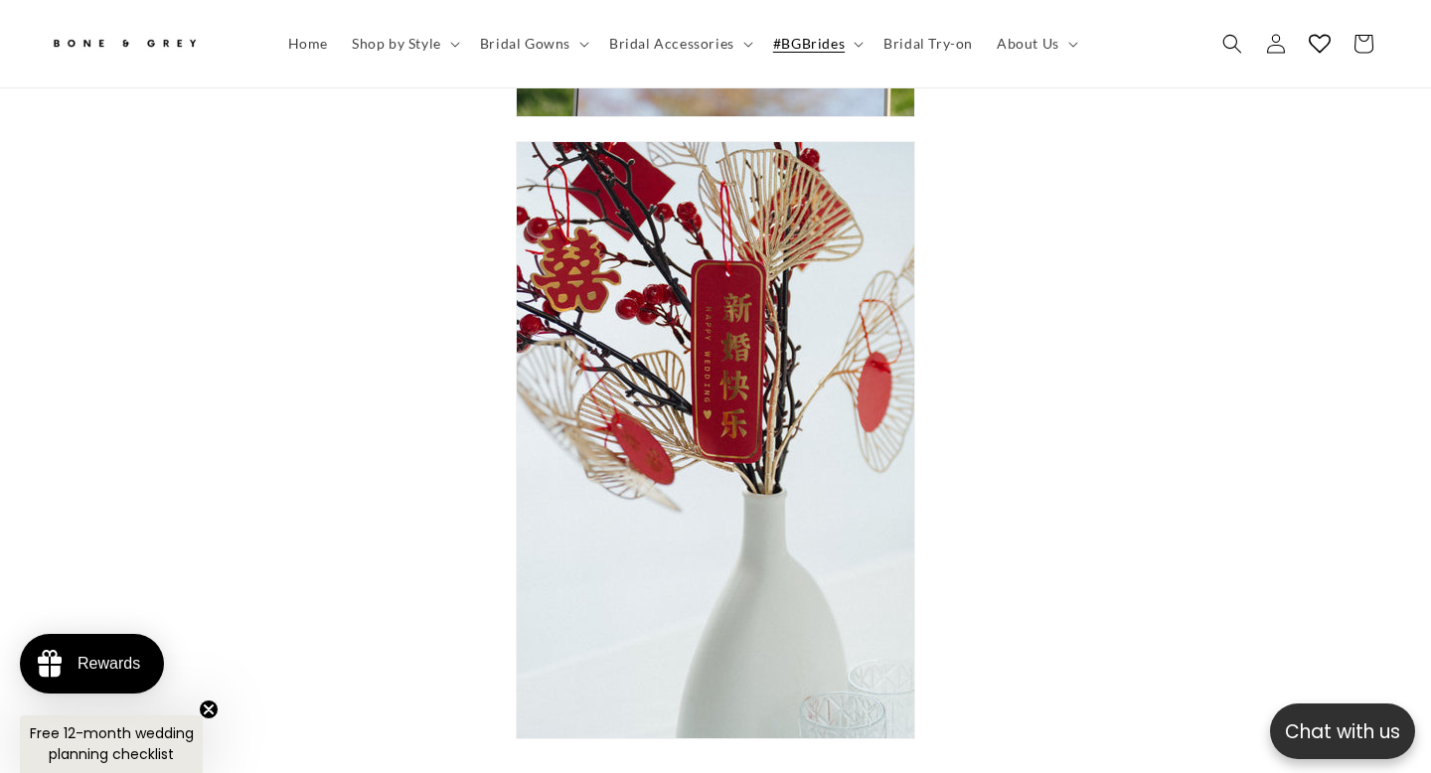
scroll to position [2801, 0]
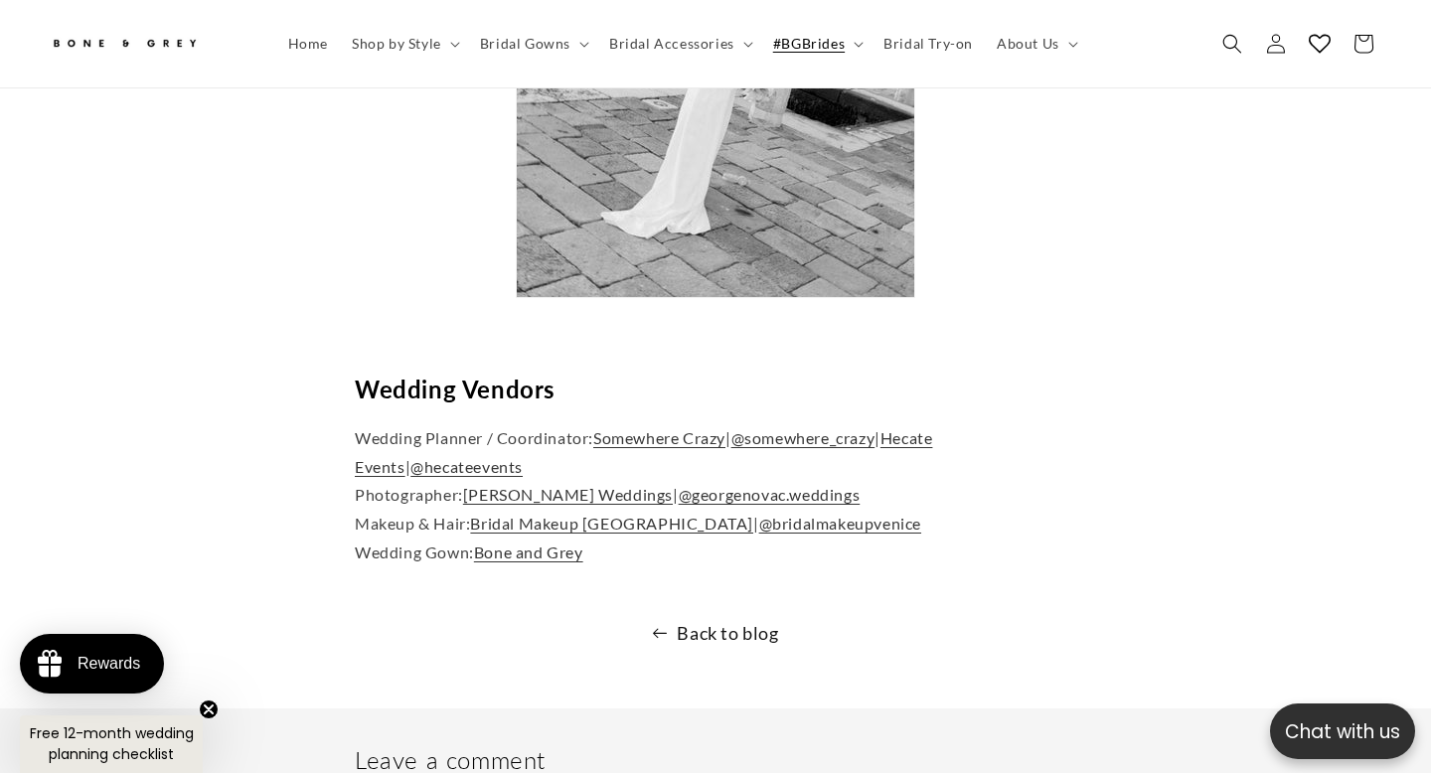
click at [701, 617] on link "Back to blog" at bounding box center [715, 633] width 1431 height 32
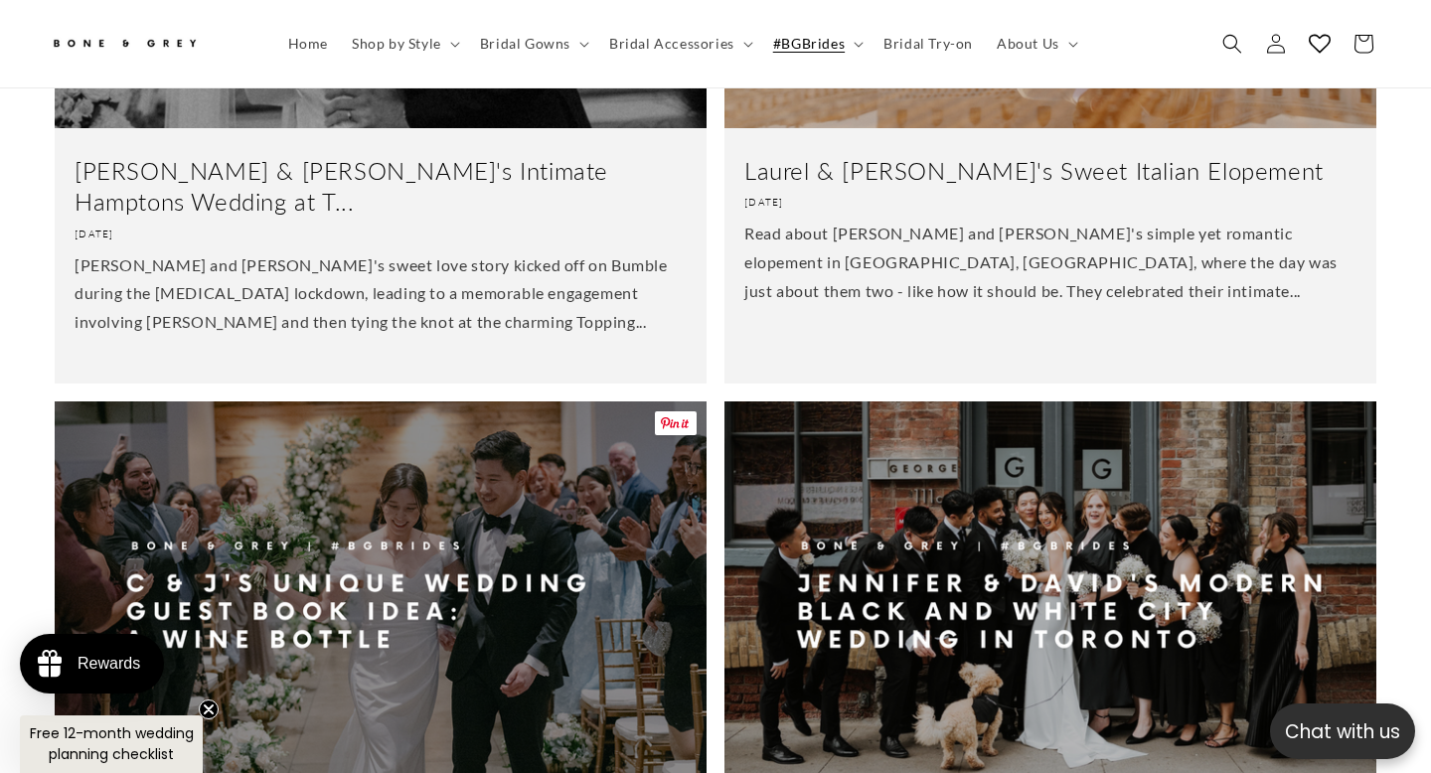
scroll to position [0, 966]
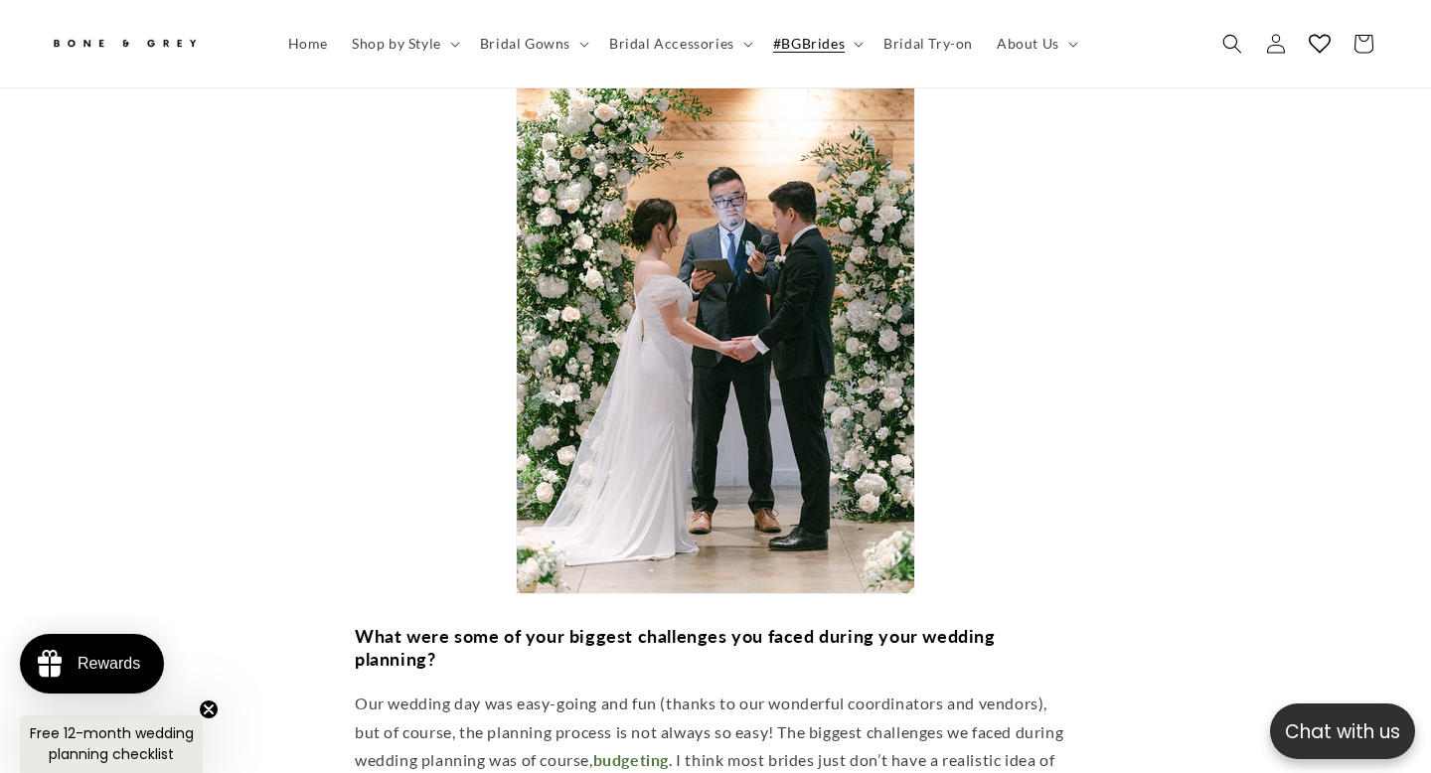
scroll to position [0, 483]
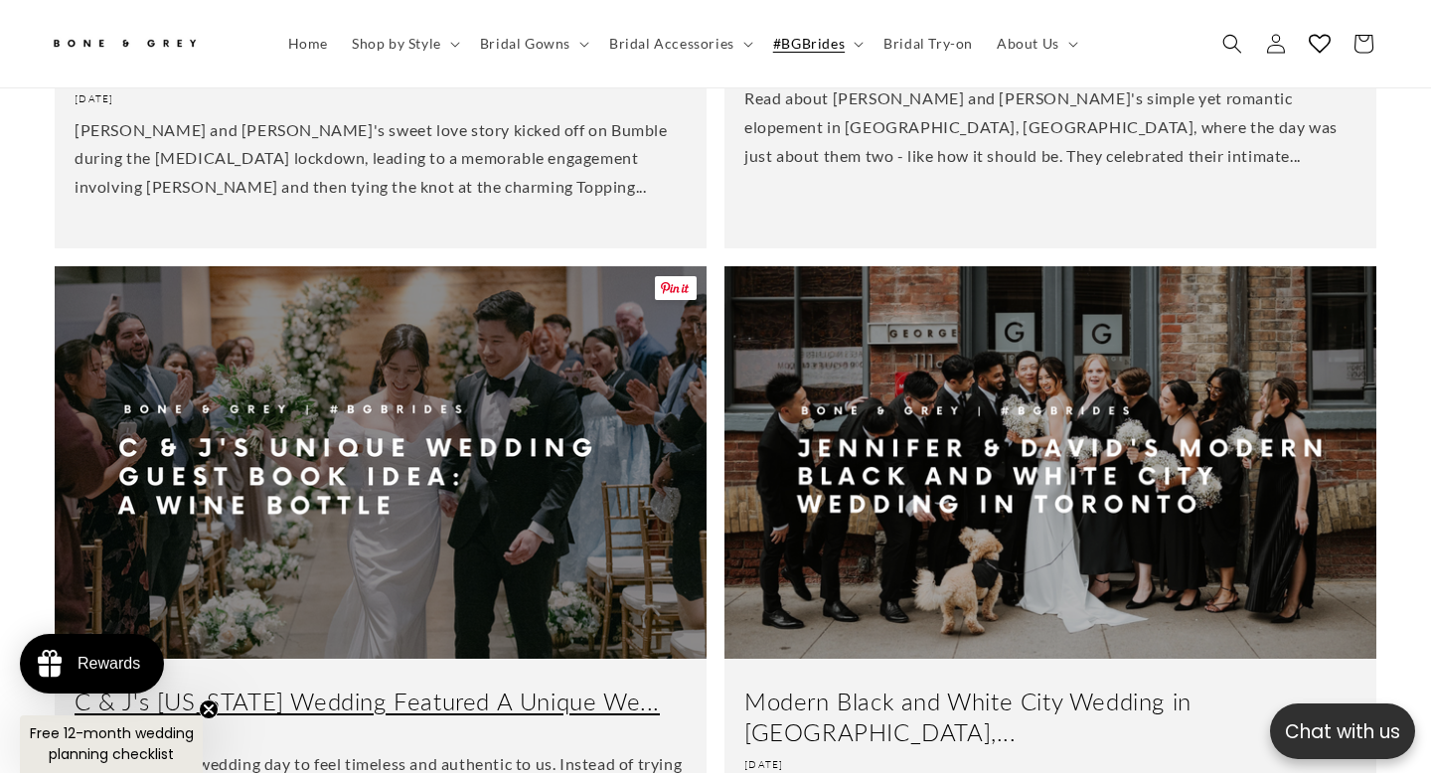
scroll to position [3366, 0]
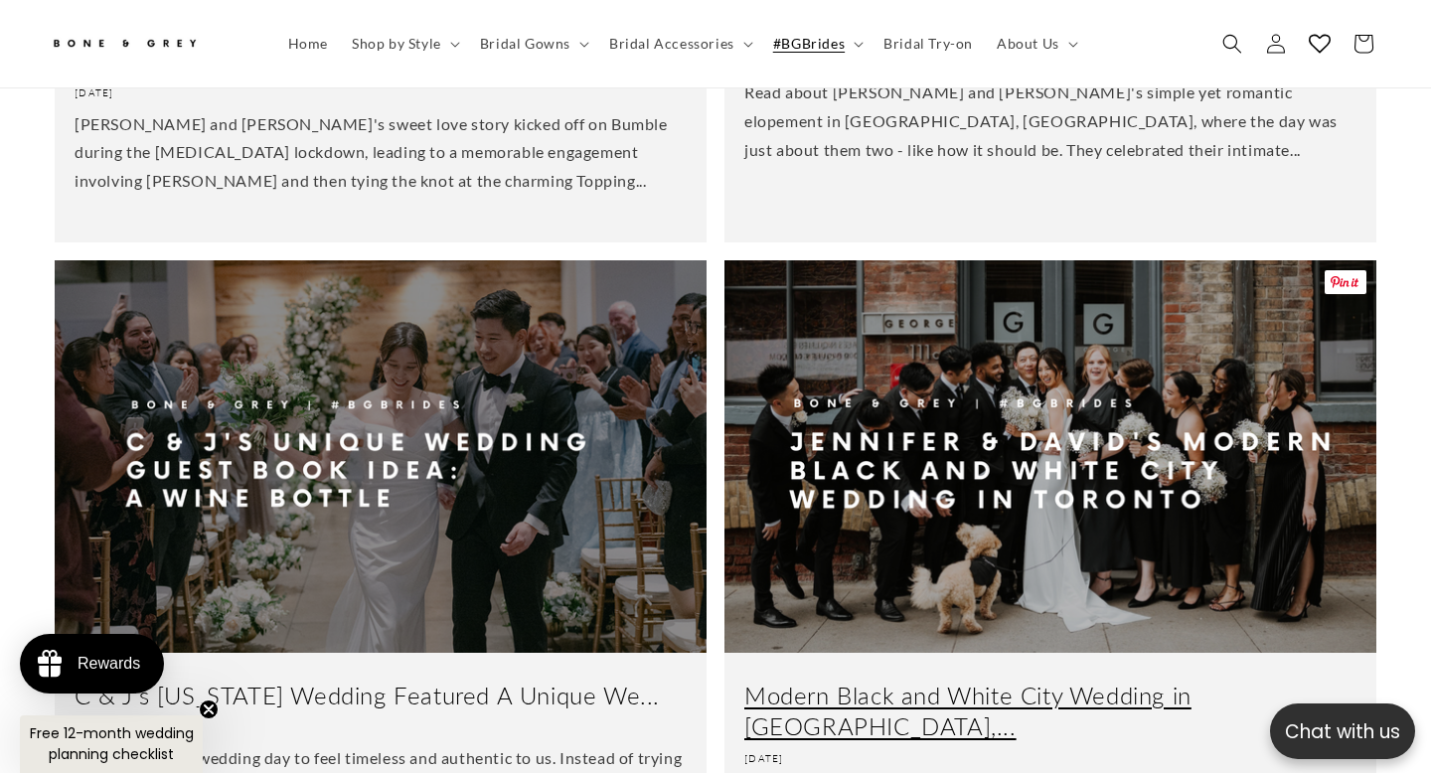
click at [895, 680] on link "Modern Black and White City Wedding in [GEOGRAPHIC_DATA],..." at bounding box center [1051, 711] width 612 height 62
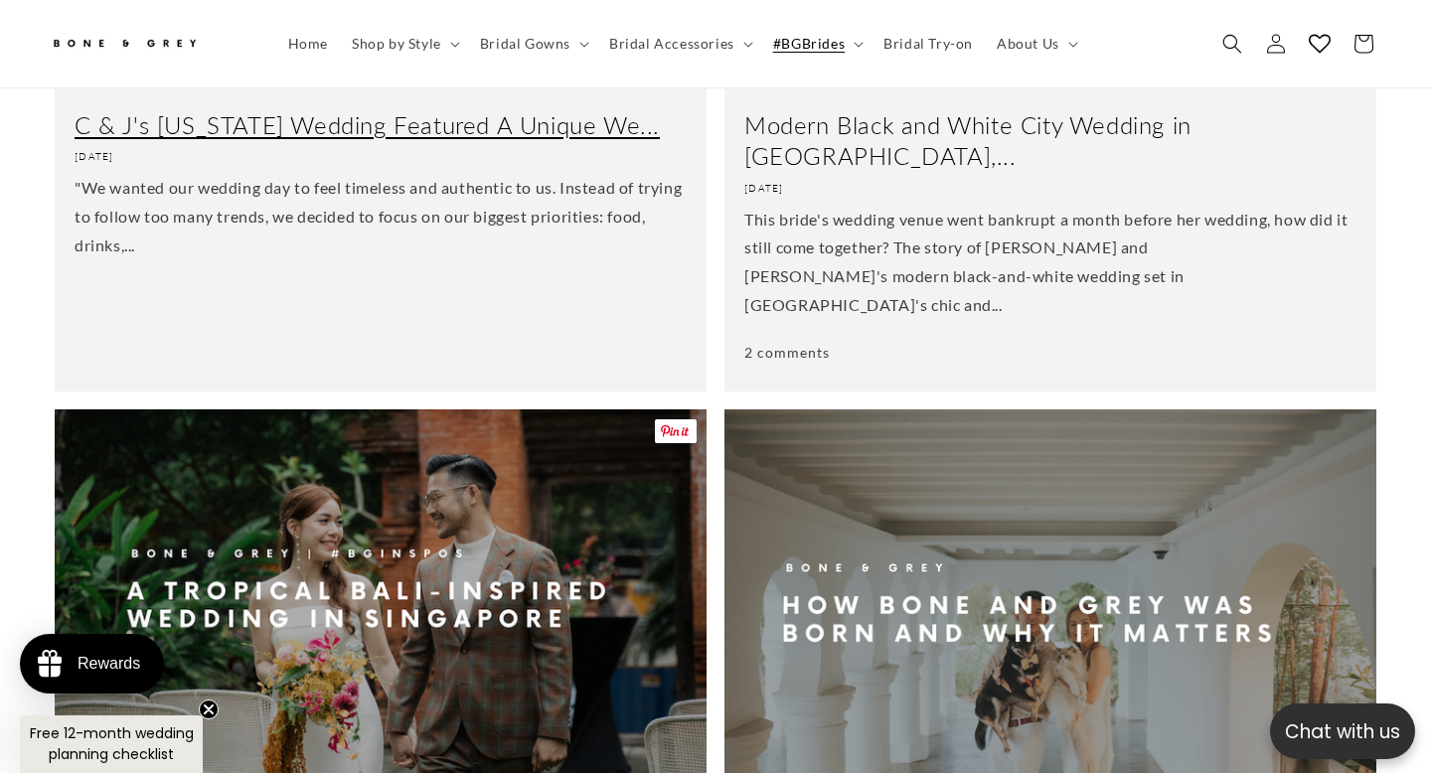
scroll to position [0, 966]
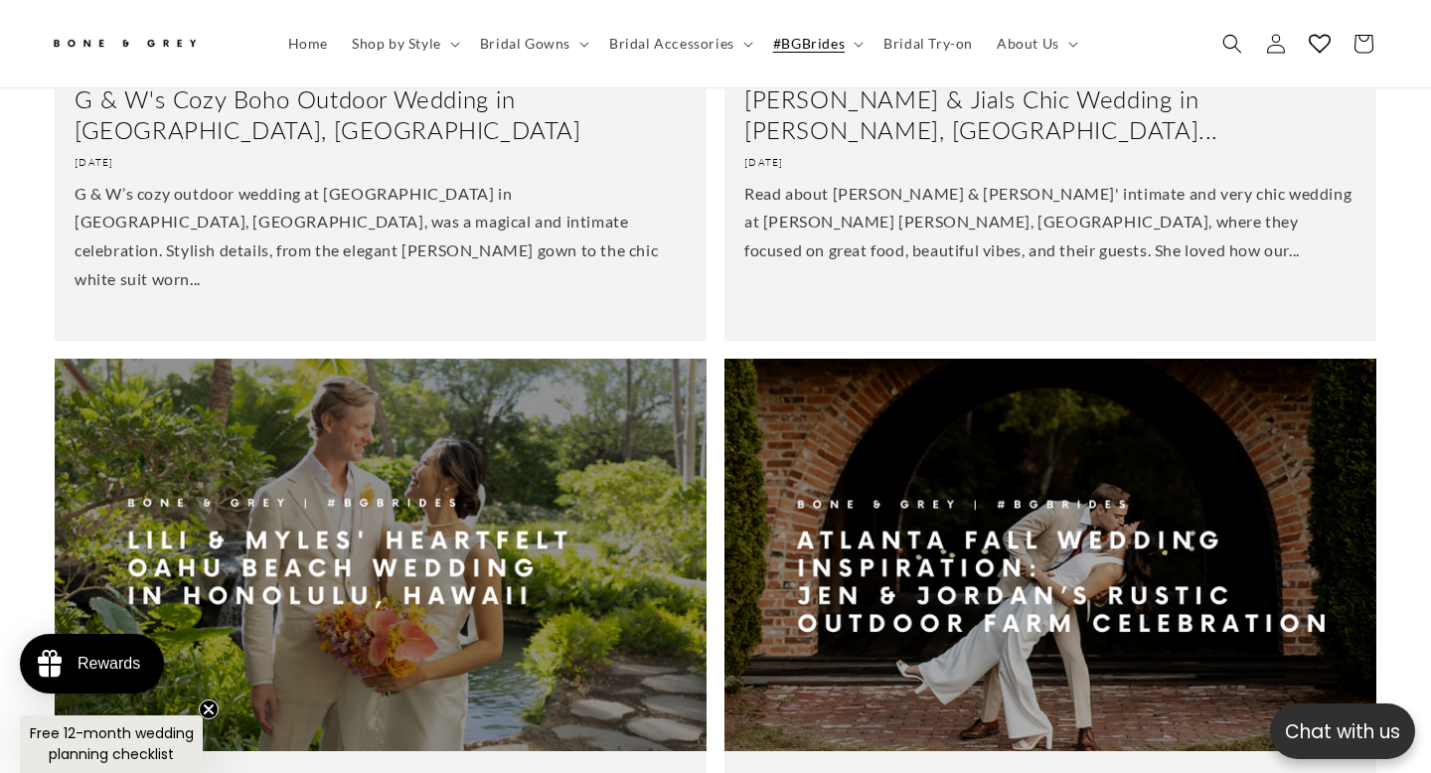
scroll to position [1910, 0]
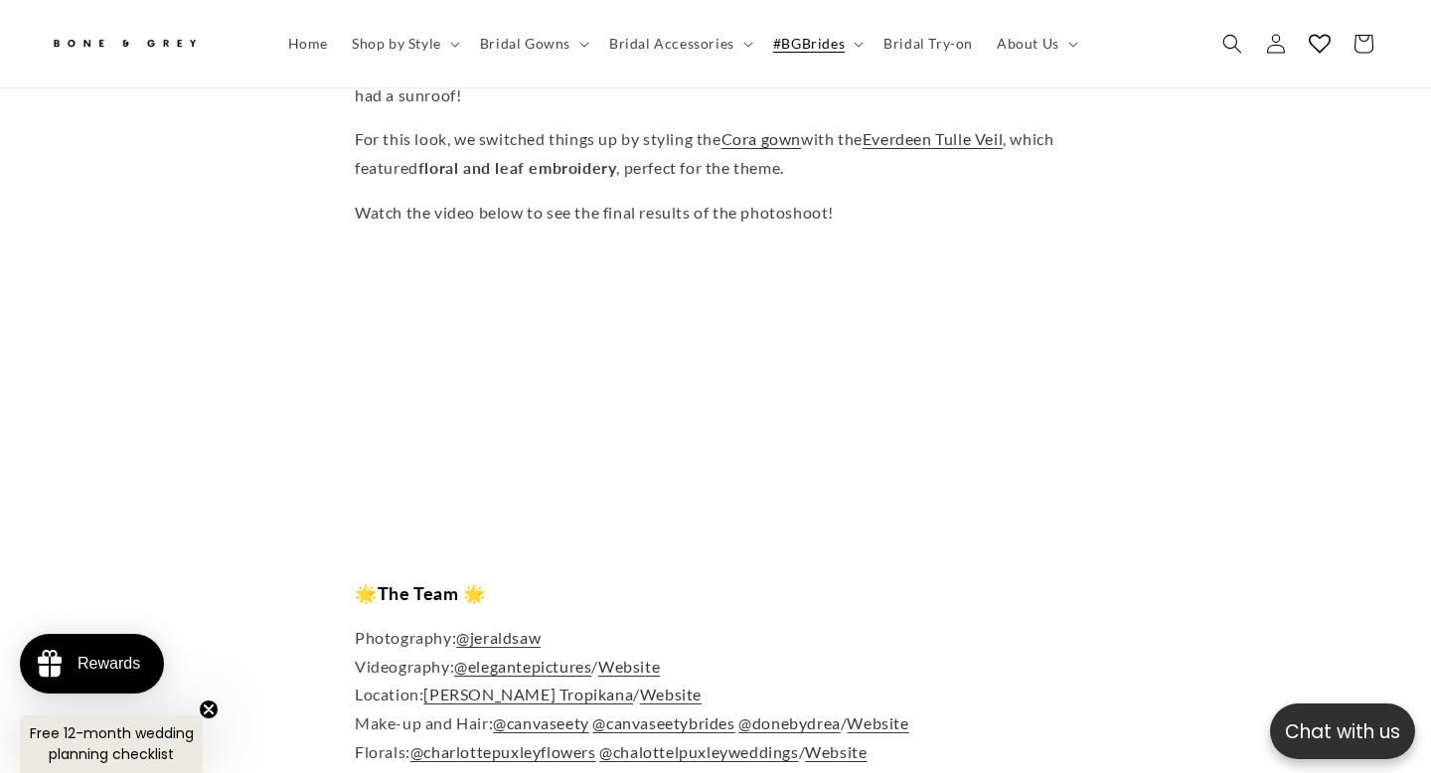
scroll to position [0, 966]
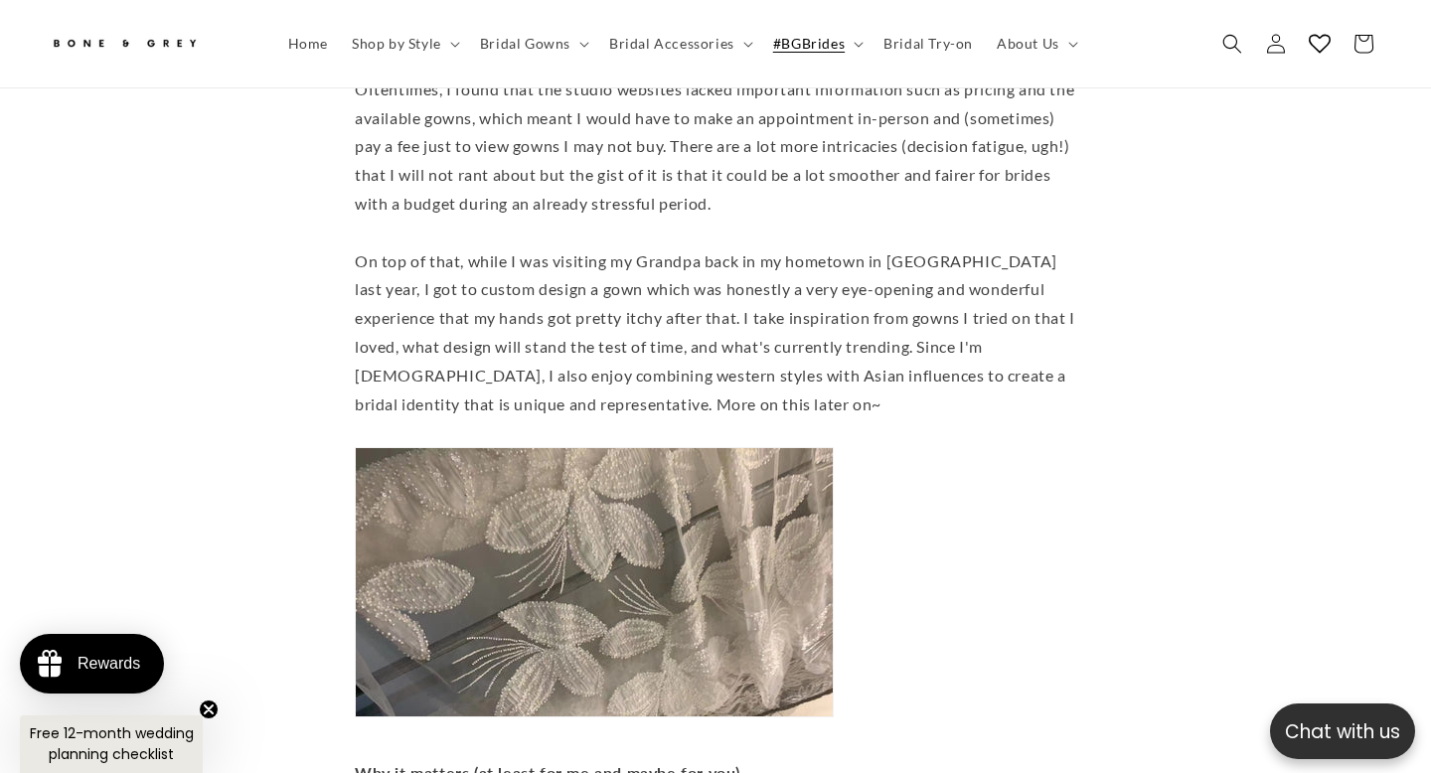
scroll to position [2411, 0]
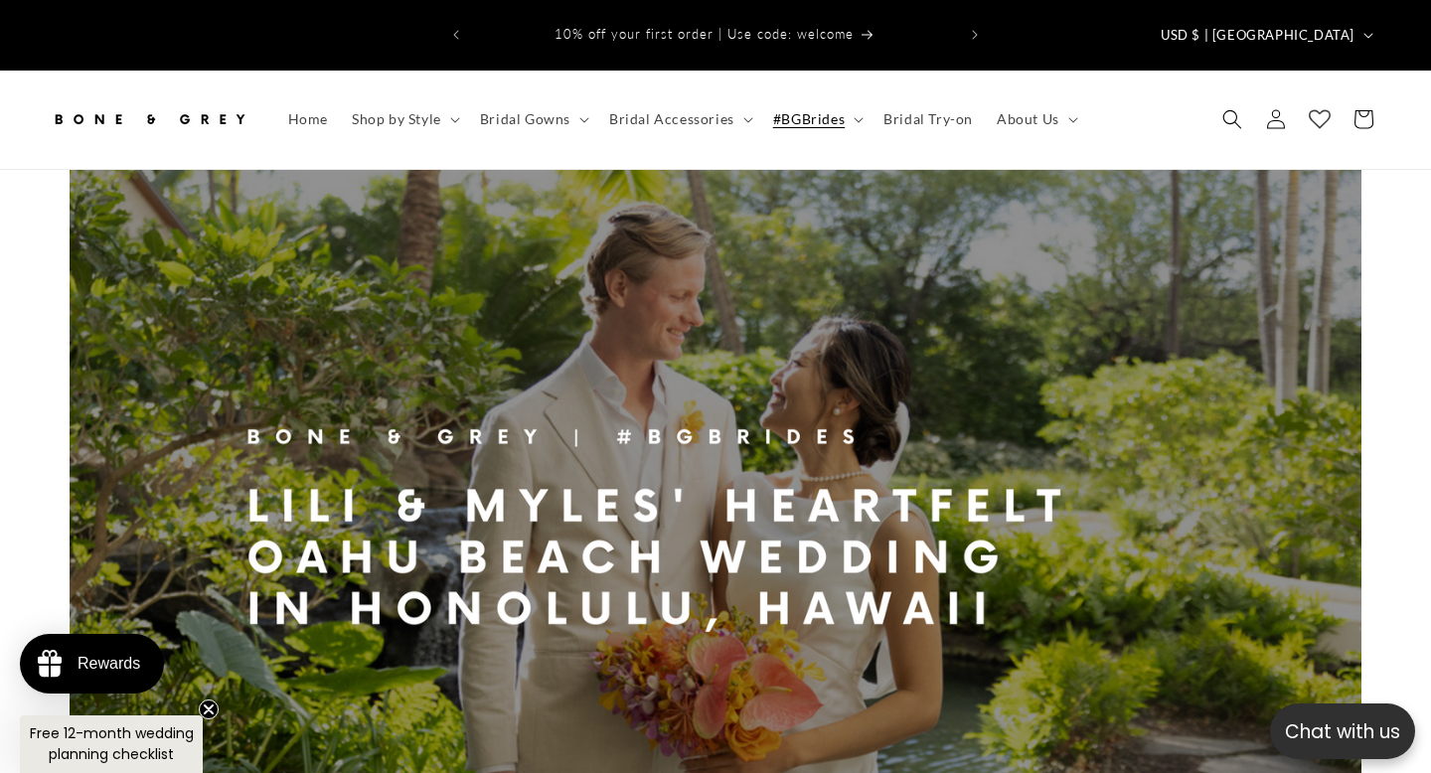
click at [1322, 108] on icon at bounding box center [1320, 119] width 22 height 22
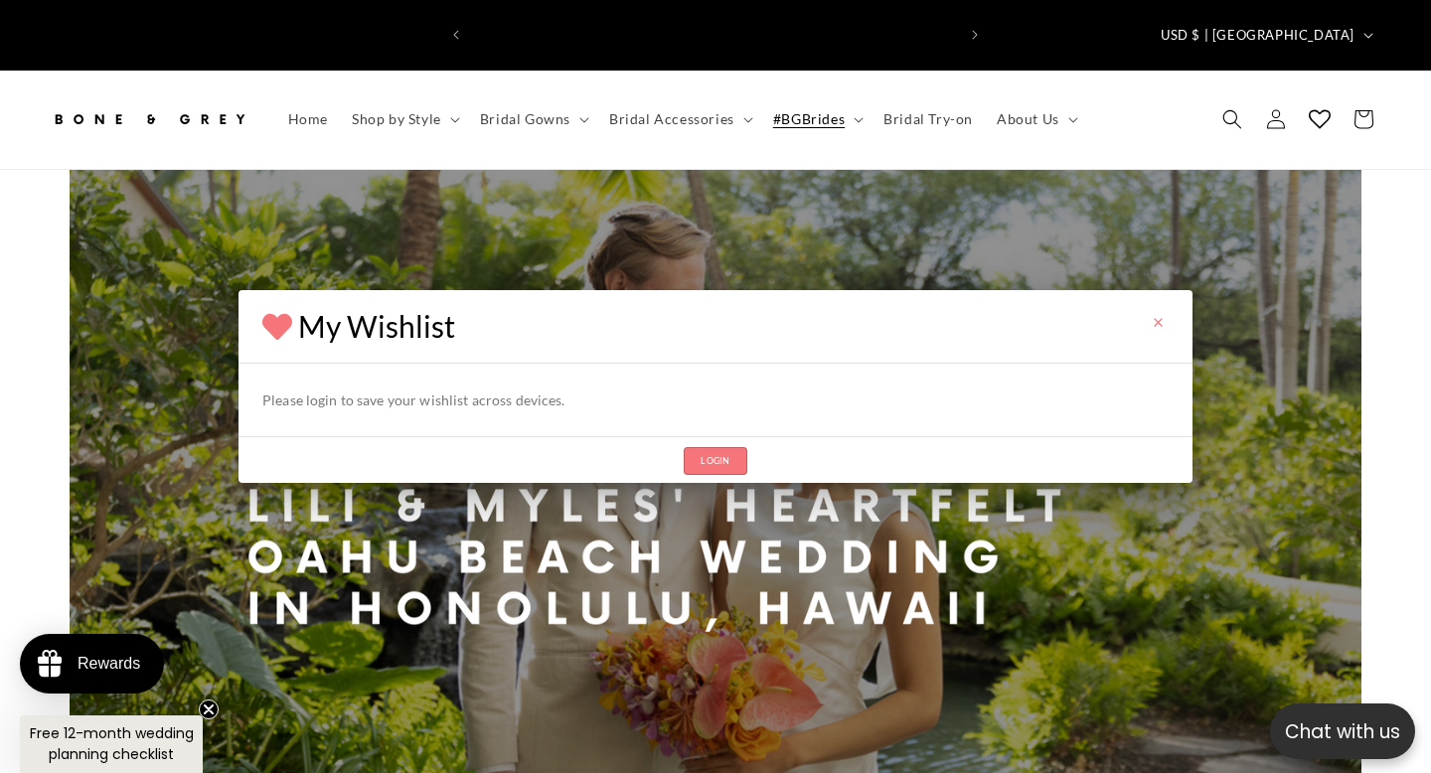
scroll to position [0, 483]
click at [1163, 318] on icon "button" at bounding box center [1158, 322] width 15 height 15
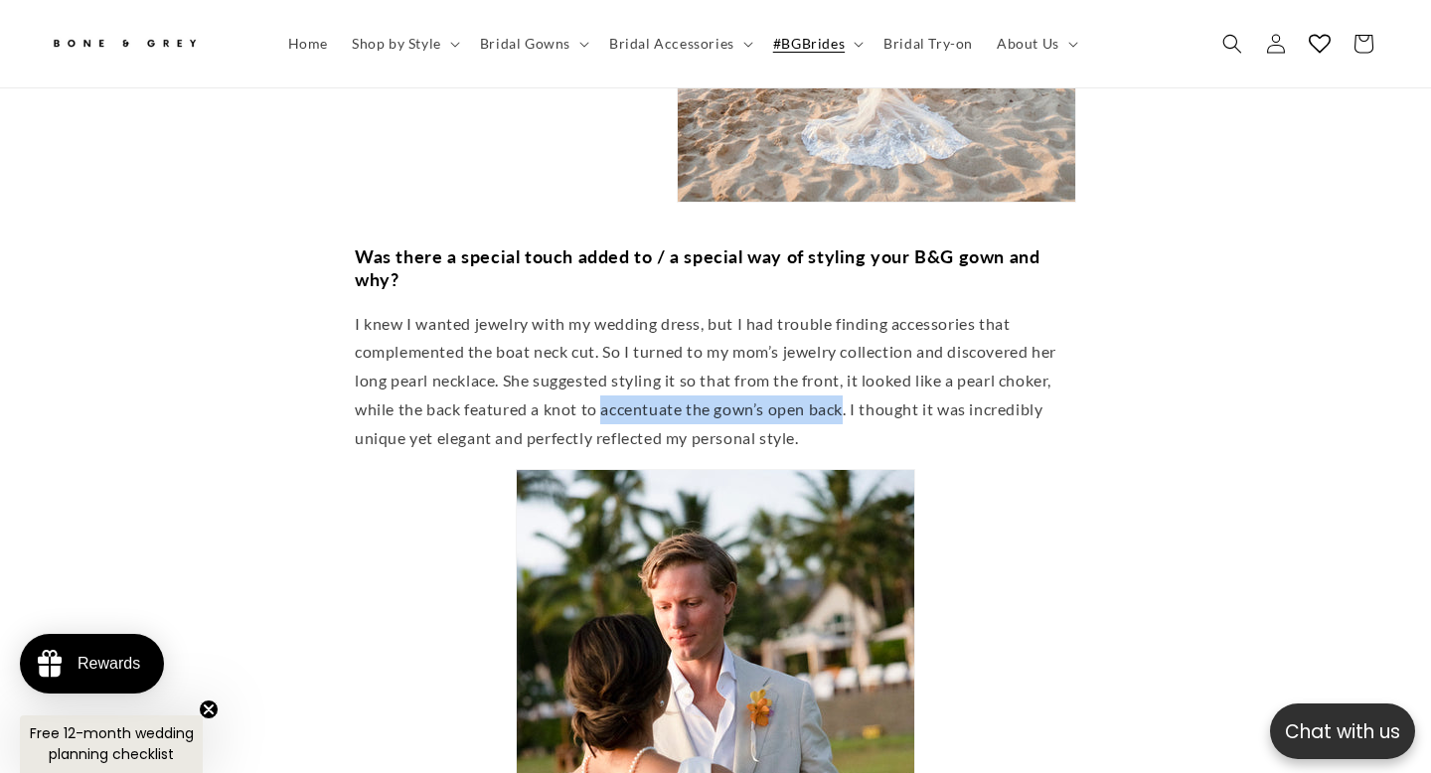
drag, startPoint x: 605, startPoint y: 210, endPoint x: 848, endPoint y: 216, distance: 242.6
click at [848, 310] on p "I knew I wanted jewelry with my wedding dress, but I had trouble finding access…" at bounding box center [716, 381] width 722 height 143
copy p "accentuate the gown’s open back"
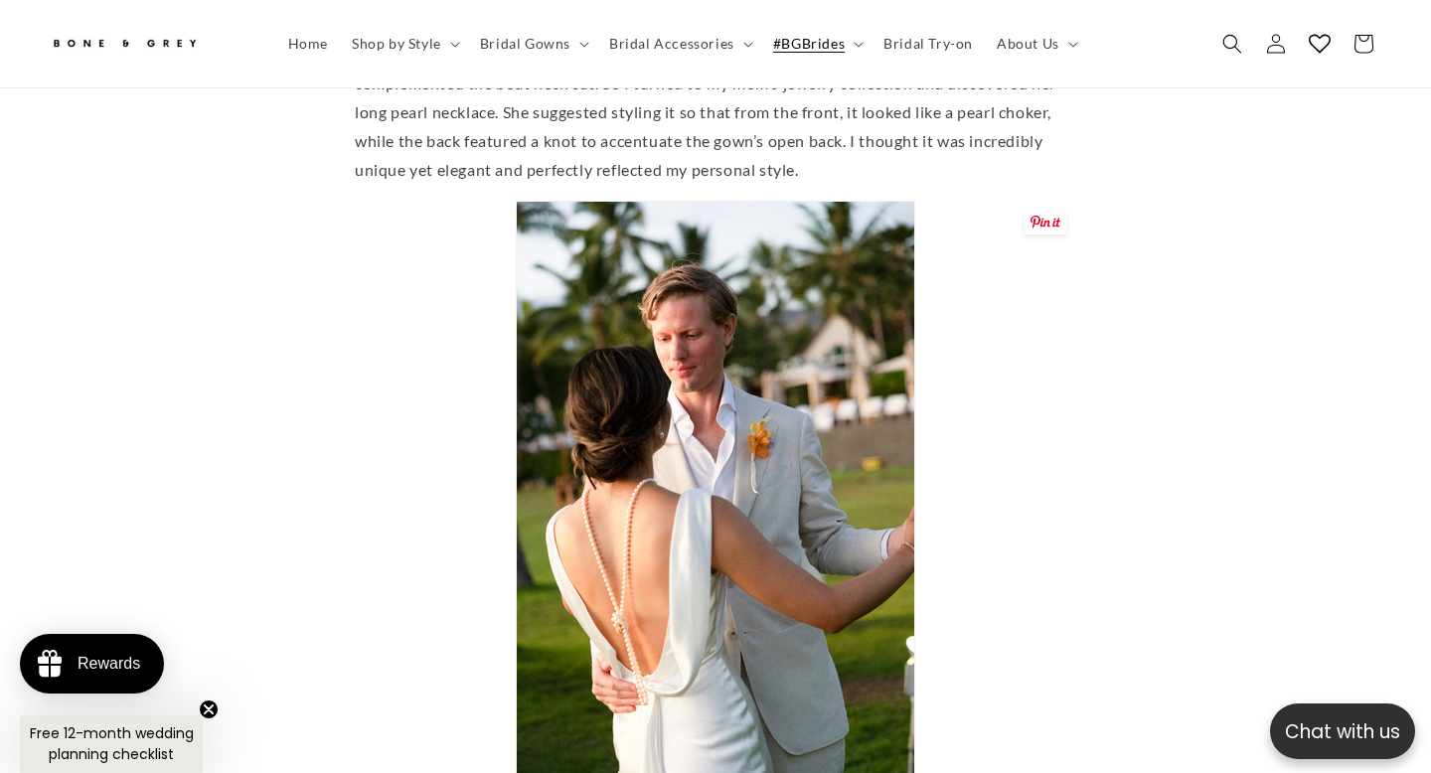
click at [787, 469] on img at bounding box center [716, 500] width 400 height 598
click at [789, 277] on img at bounding box center [716, 500] width 400 height 598
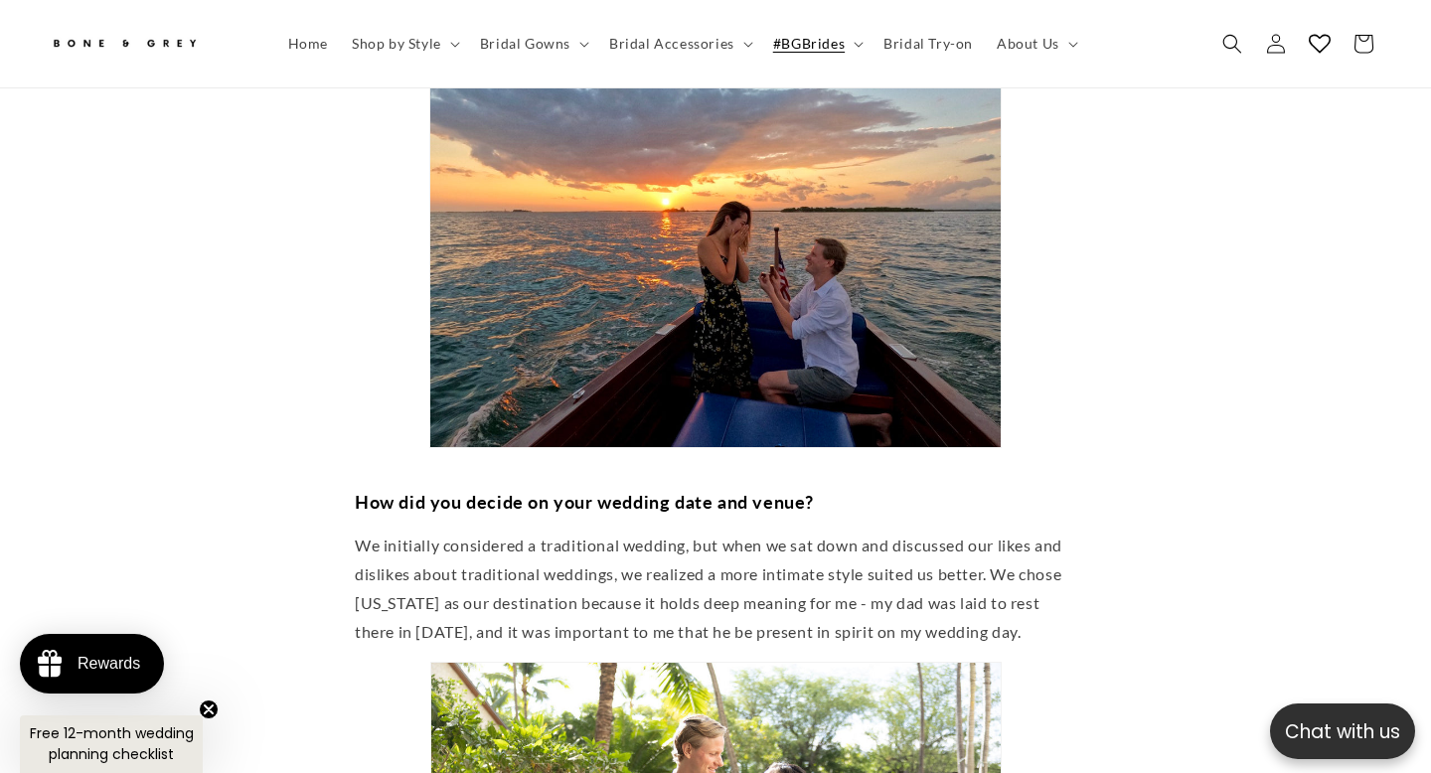
scroll to position [0, 0]
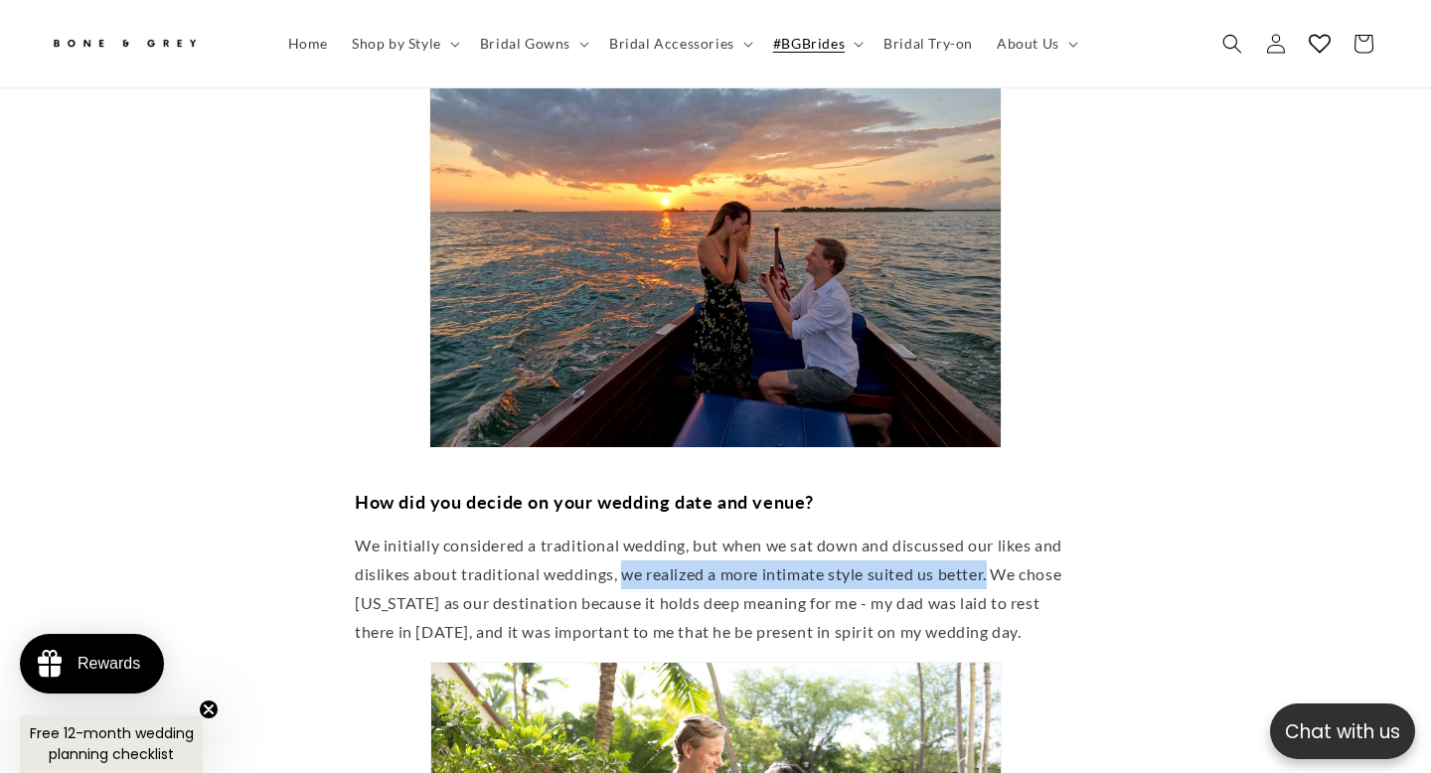
drag, startPoint x: 623, startPoint y: 399, endPoint x: 995, endPoint y: 404, distance: 371.8
click at [995, 532] on p "We initially considered a traditional wedding, but when we sat down and discuss…" at bounding box center [716, 589] width 722 height 114
copy p "we realized a more intimate style suited us better."
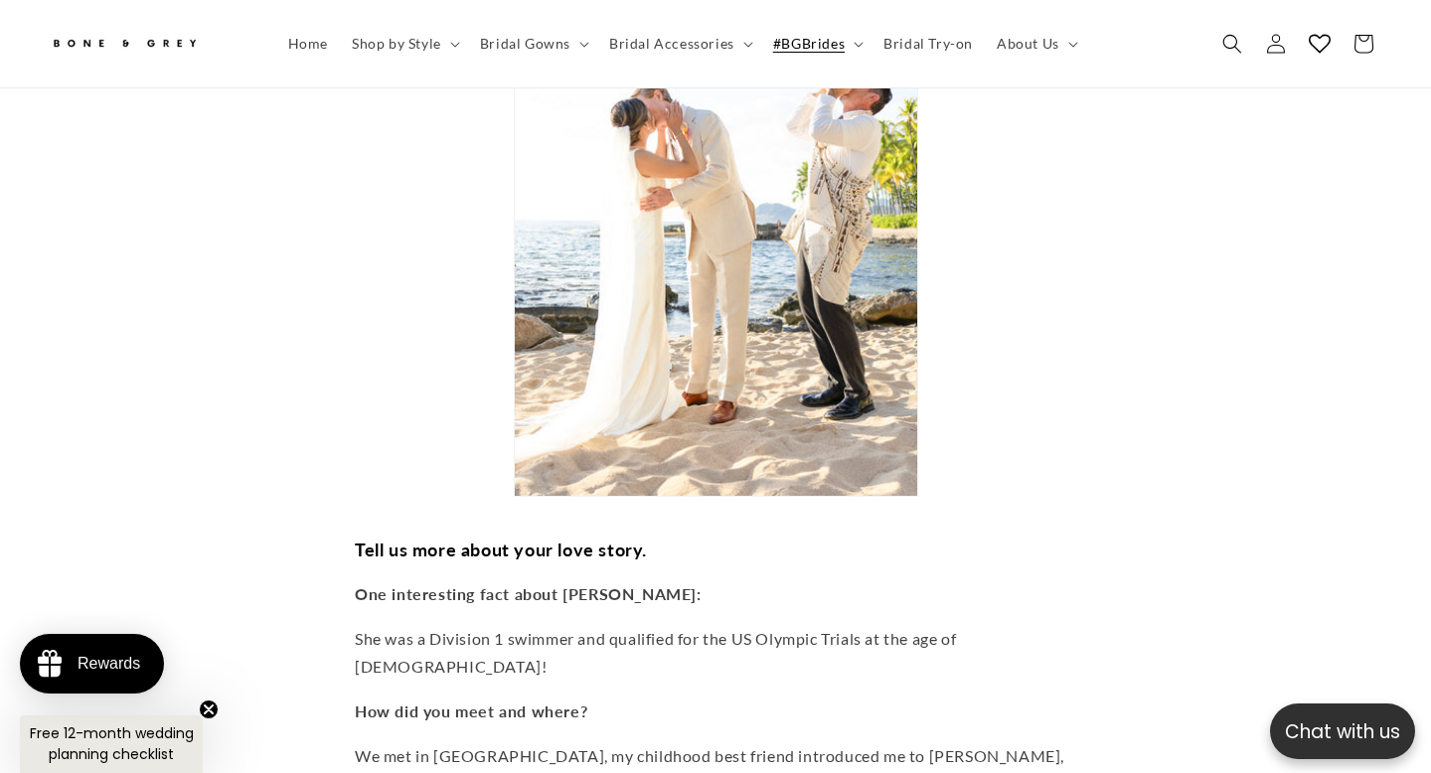
scroll to position [0, 483]
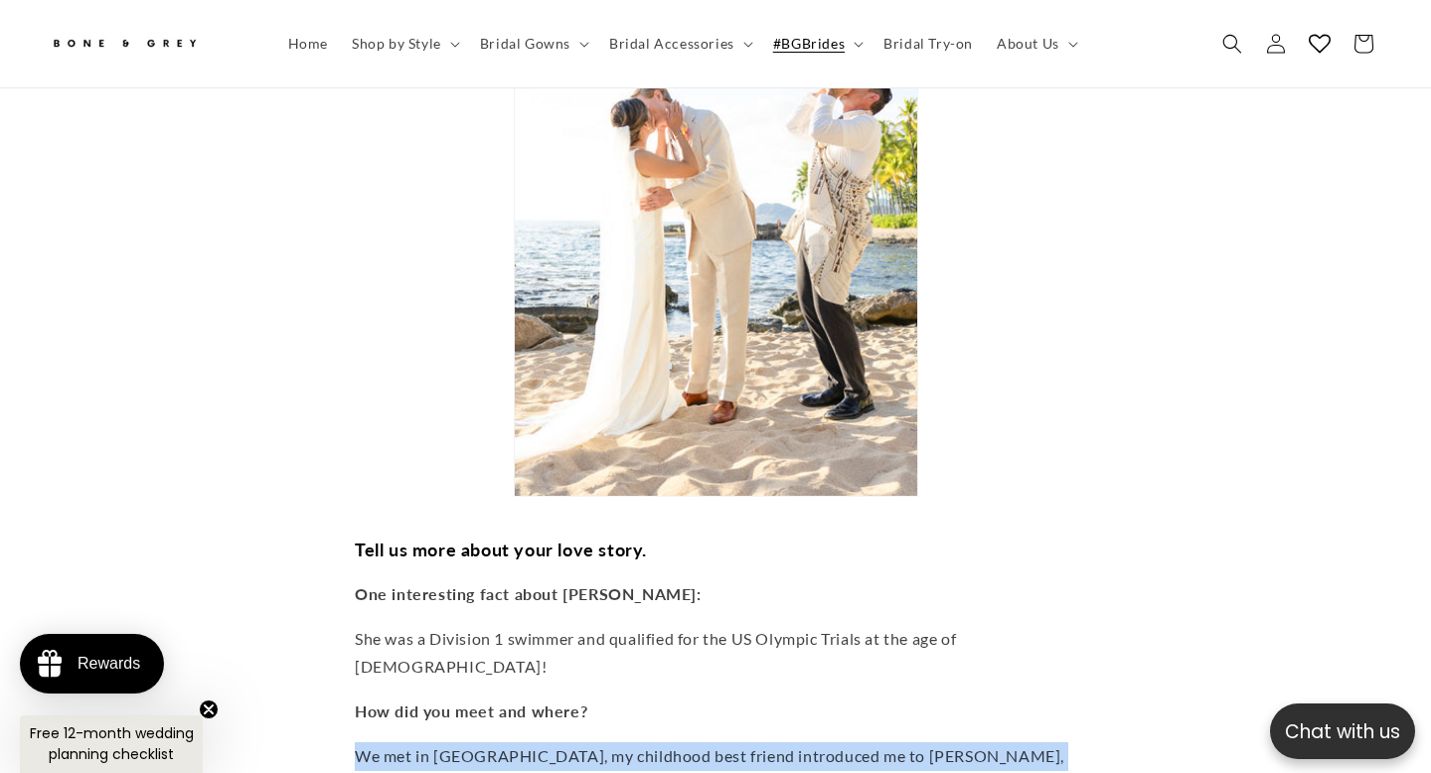
drag, startPoint x: 349, startPoint y: 608, endPoint x: 1020, endPoint y: 616, distance: 671.0
copy p "We met in [GEOGRAPHIC_DATA], my childhood best friend introduced me to [PERSON_…"
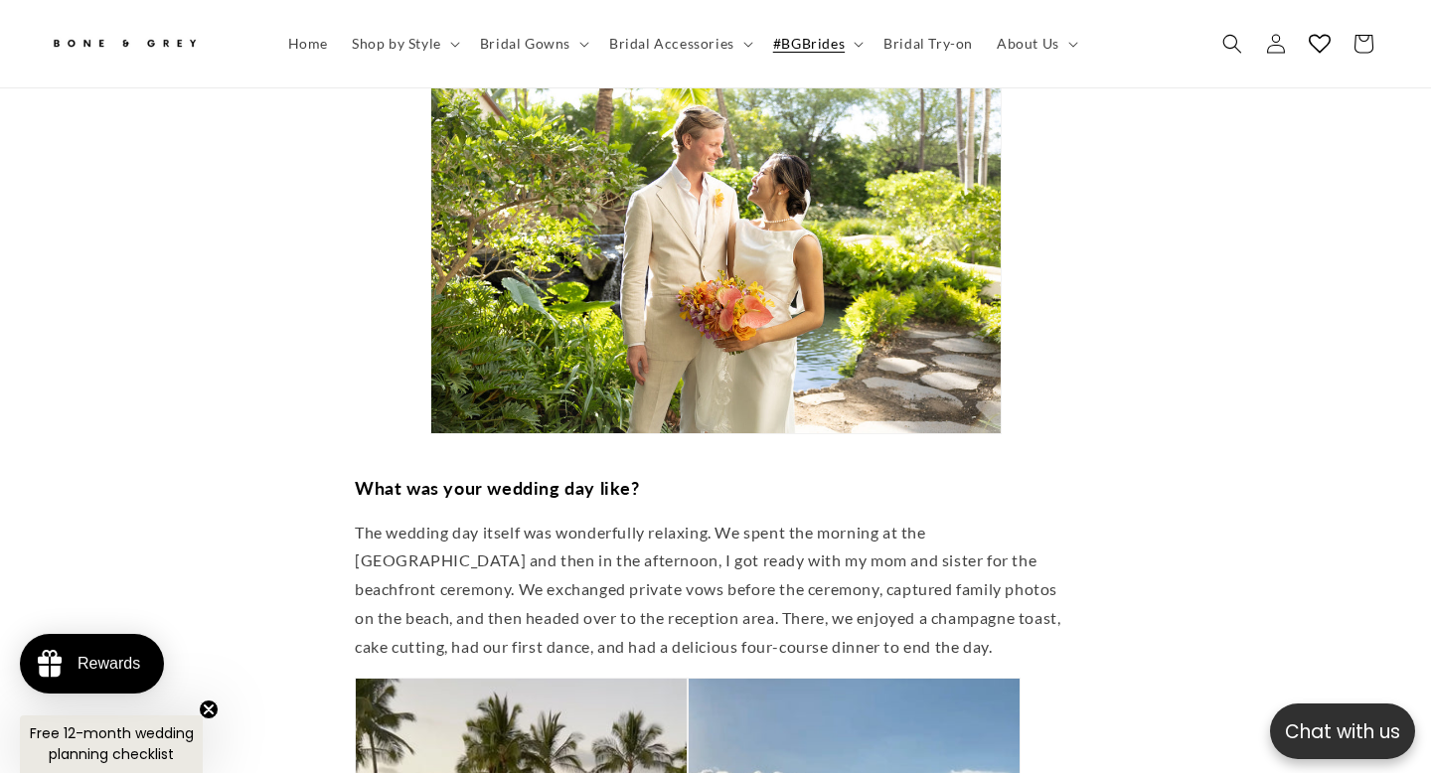
scroll to position [0, 966]
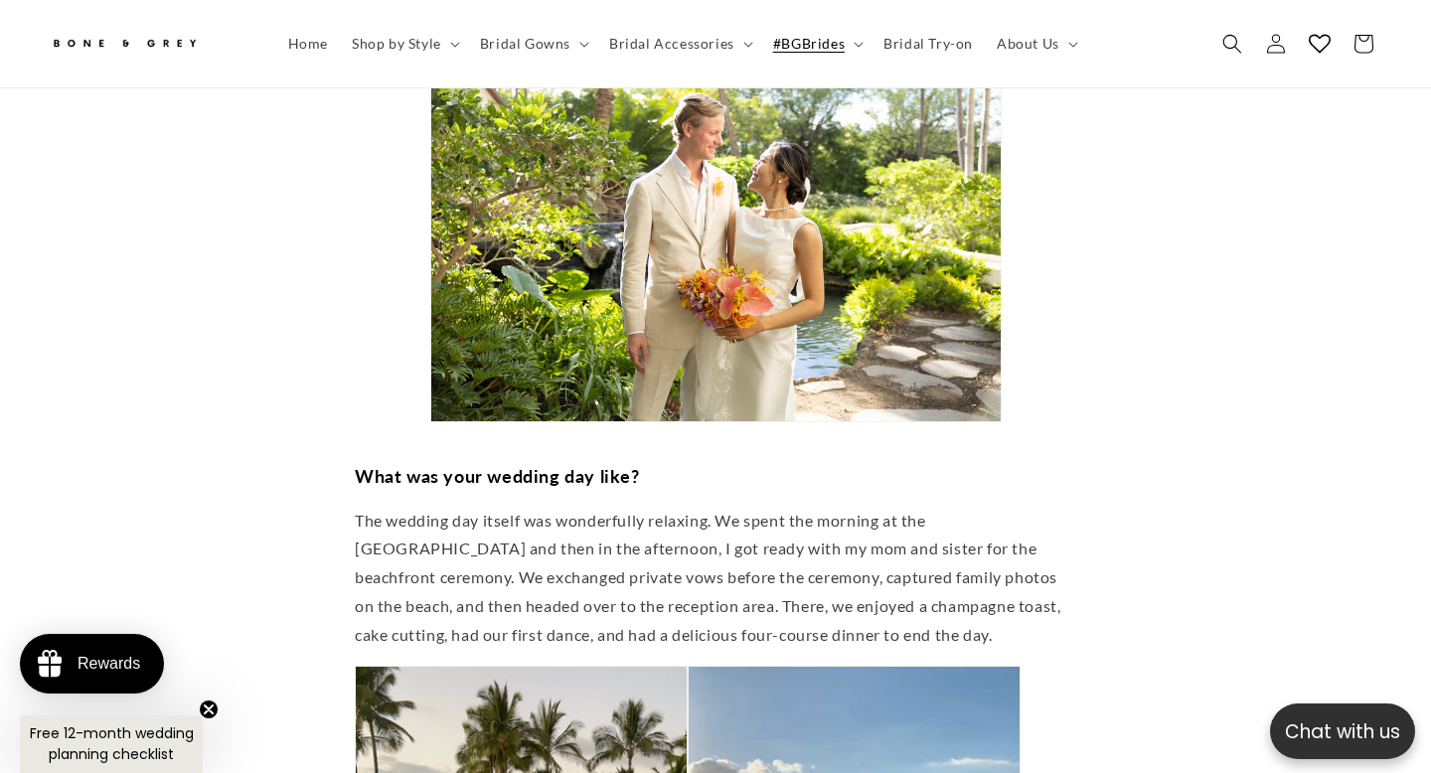
click at [1219, 547] on article "**********" at bounding box center [715, 474] width 1431 height 8223
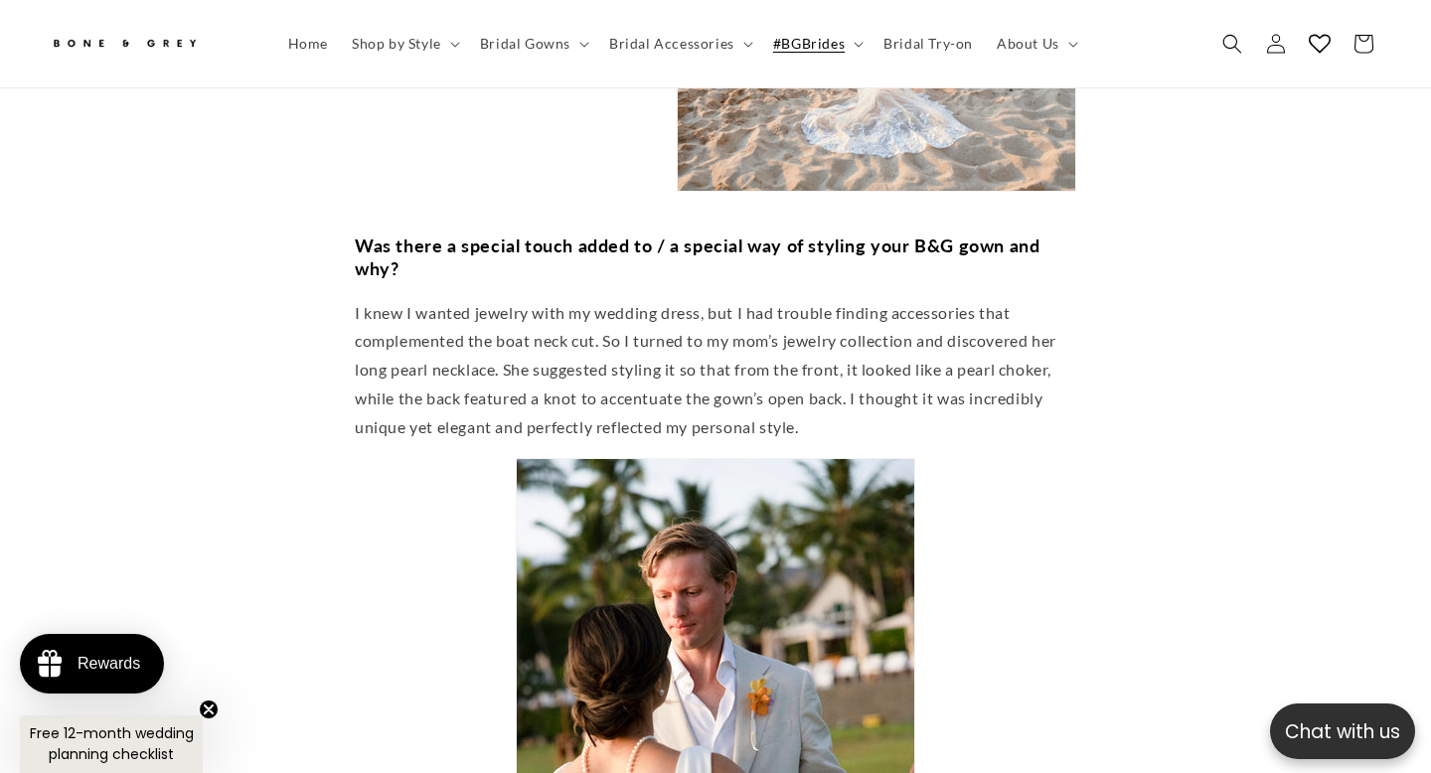
scroll to position [6270, 0]
